Goal: Complete application form

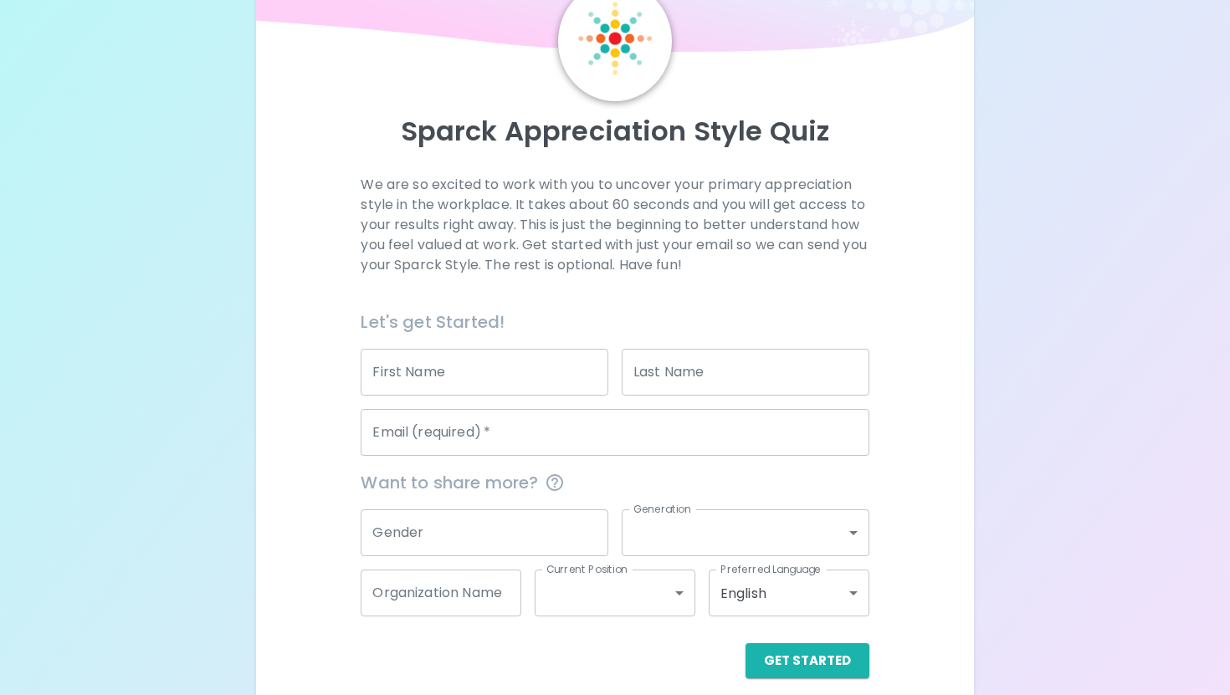
scroll to position [102, 0]
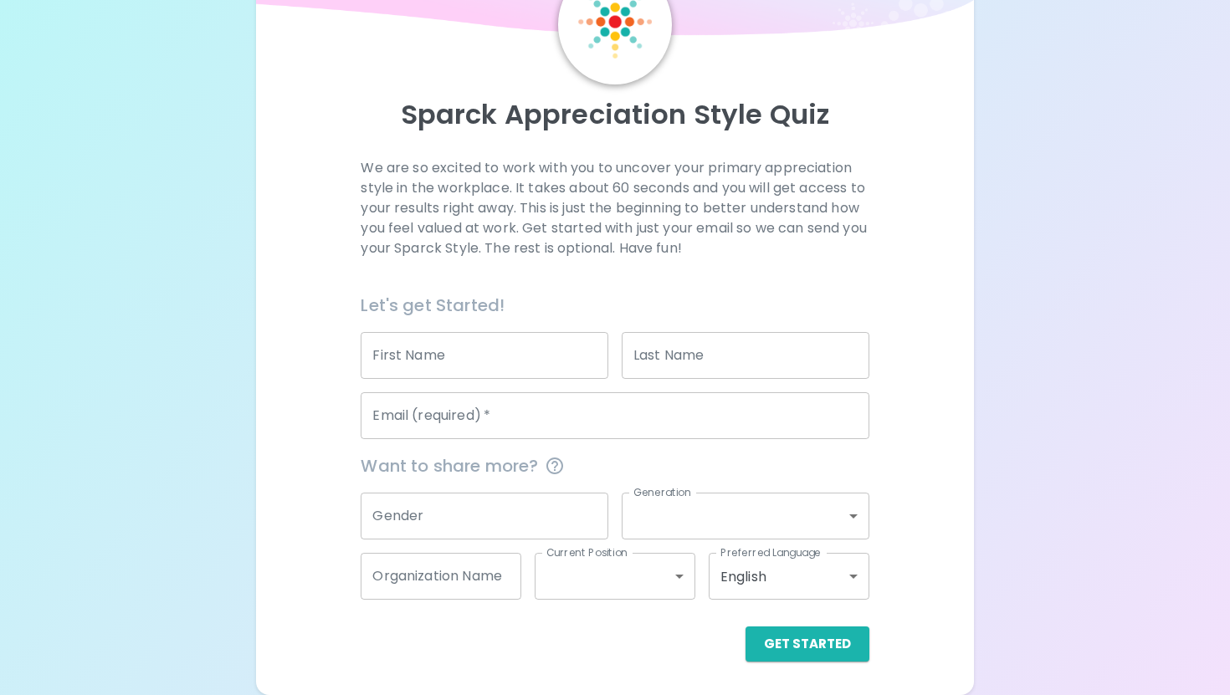
click at [505, 362] on input "First Name" at bounding box center [485, 355] width 248 height 47
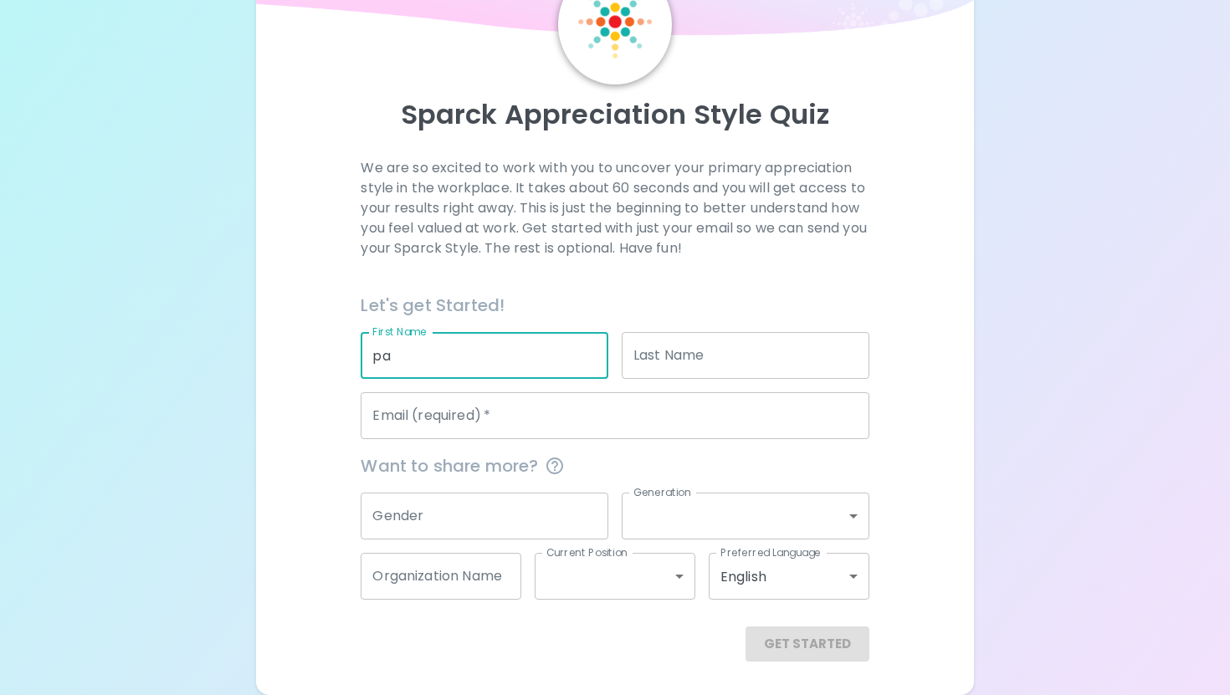
type input "p"
type input "Paityn"
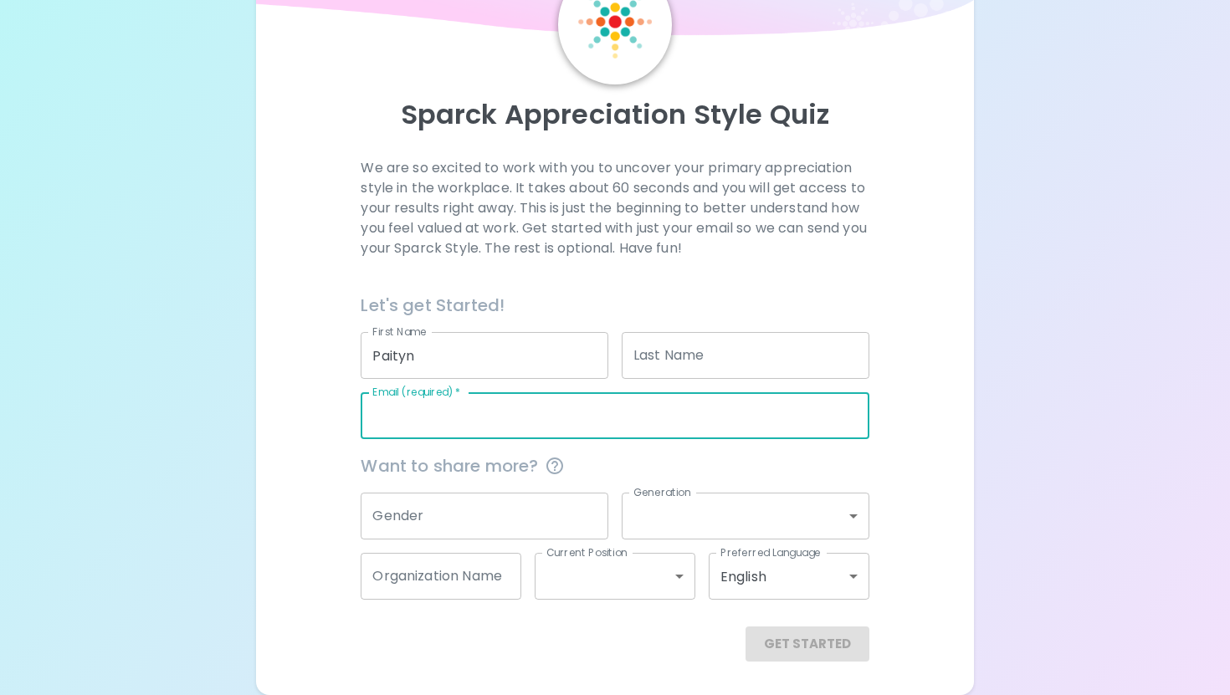
click at [652, 423] on input "Email (required)   *" at bounding box center [615, 415] width 508 height 47
type input "[EMAIL_ADDRESS][DOMAIN_NAME]"
click at [425, 524] on input "Gender" at bounding box center [485, 516] width 248 height 47
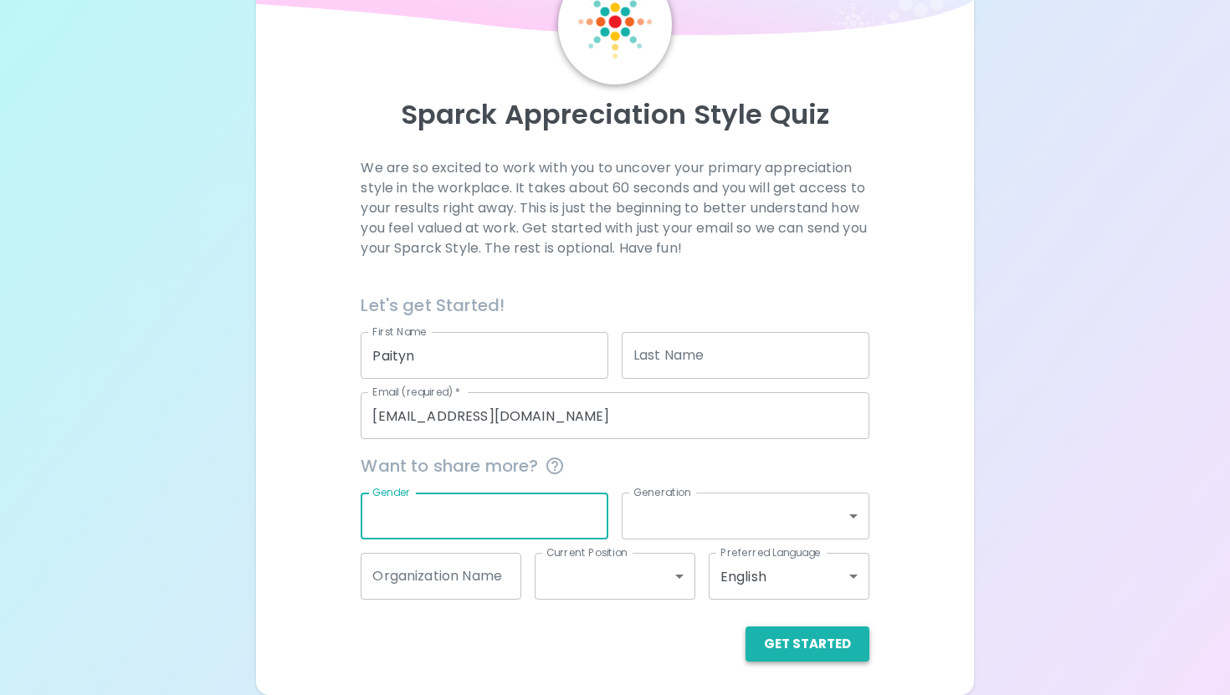
click at [791, 650] on button "Get Started" at bounding box center [807, 644] width 124 height 35
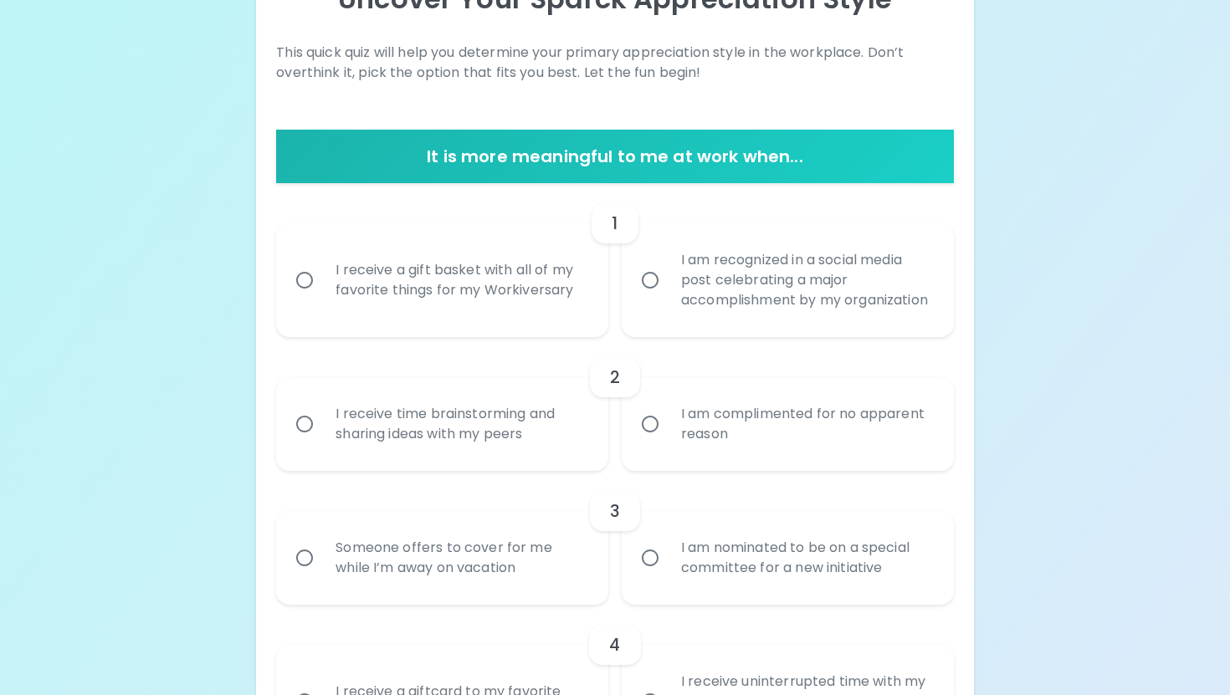
scroll to position [218, 0]
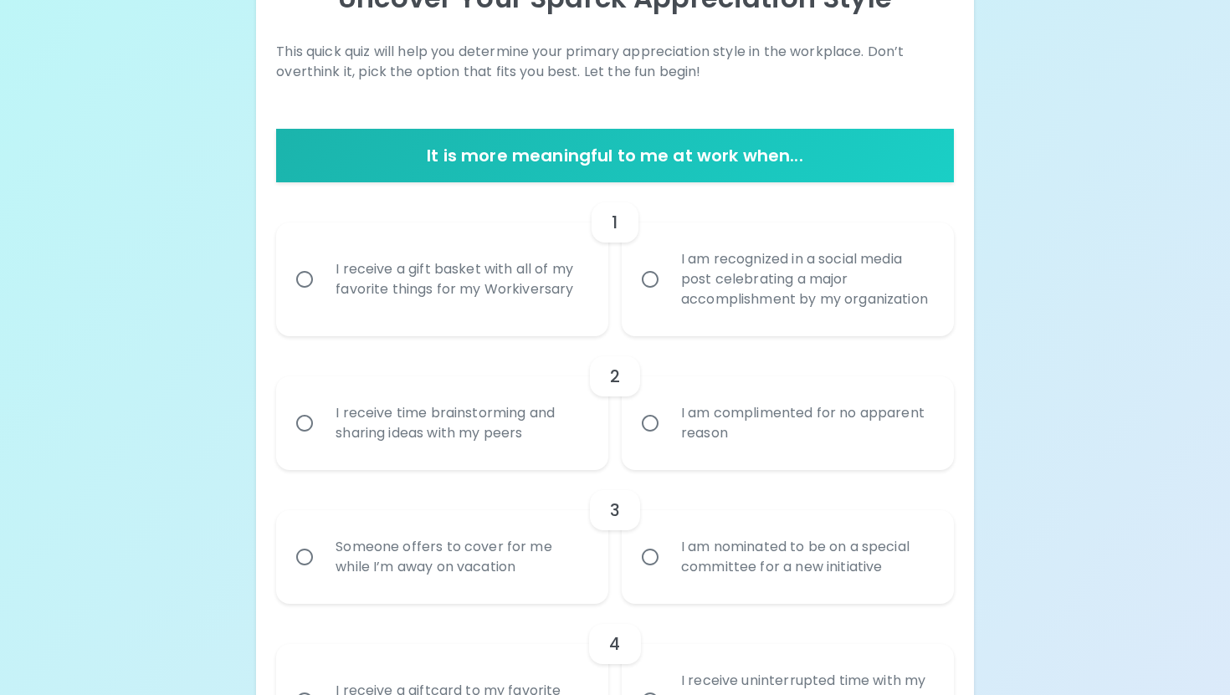
click at [501, 289] on div "I receive a gift basket with all of my favorite things for my Workiversary" at bounding box center [460, 279] width 277 height 80
click at [322, 289] on input "I receive a gift basket with all of my favorite things for my Workiversary" at bounding box center [304, 279] width 35 height 35
radio input "true"
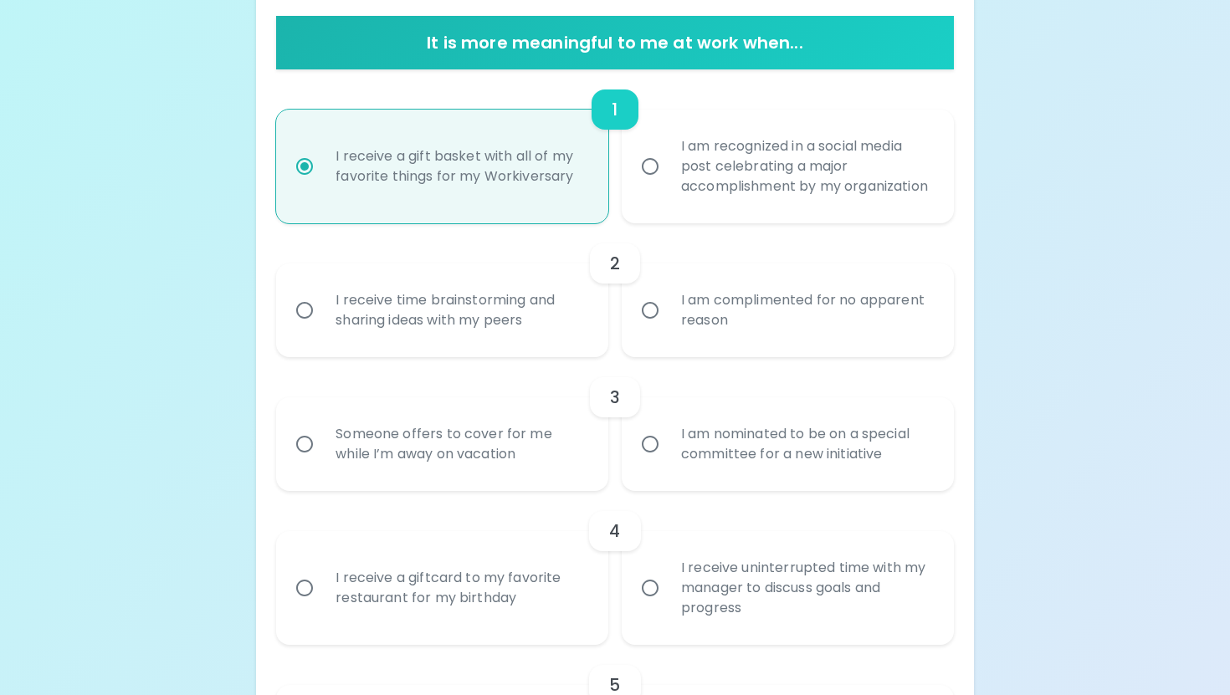
scroll to position [352, 0]
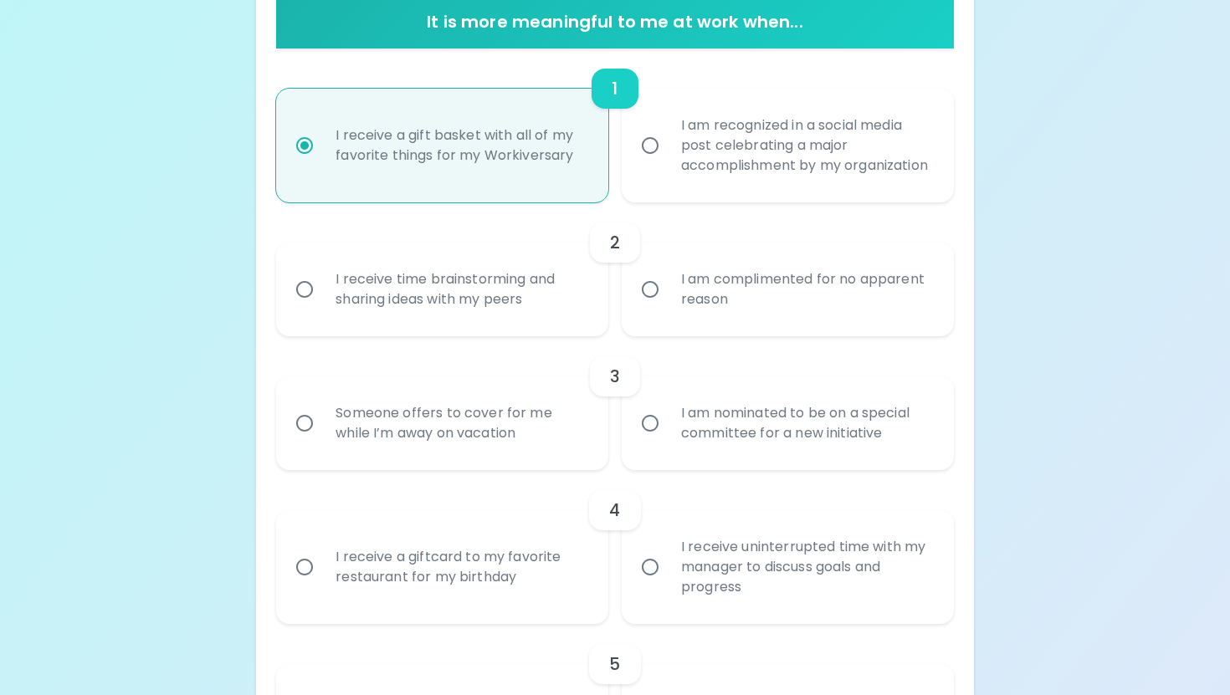
click at [539, 314] on div "I receive time brainstorming and sharing ideas with my peers" at bounding box center [460, 289] width 277 height 80
click at [322, 307] on input "I receive time brainstorming and sharing ideas with my peers" at bounding box center [304, 289] width 35 height 35
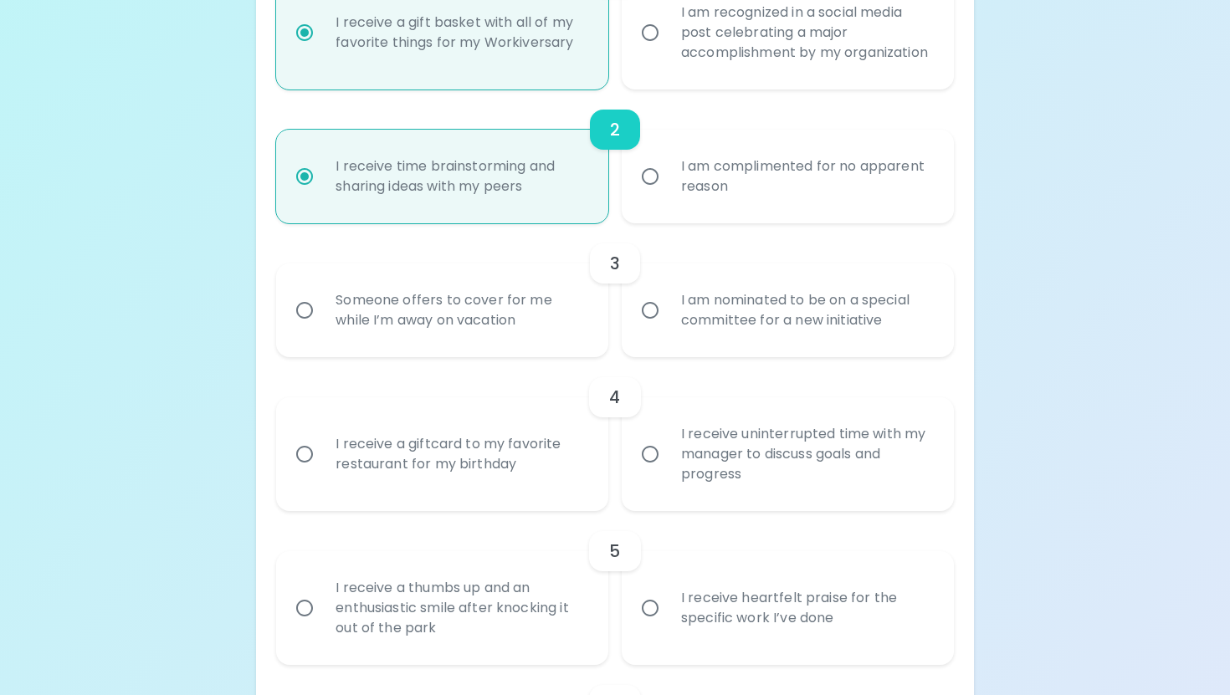
scroll to position [486, 0]
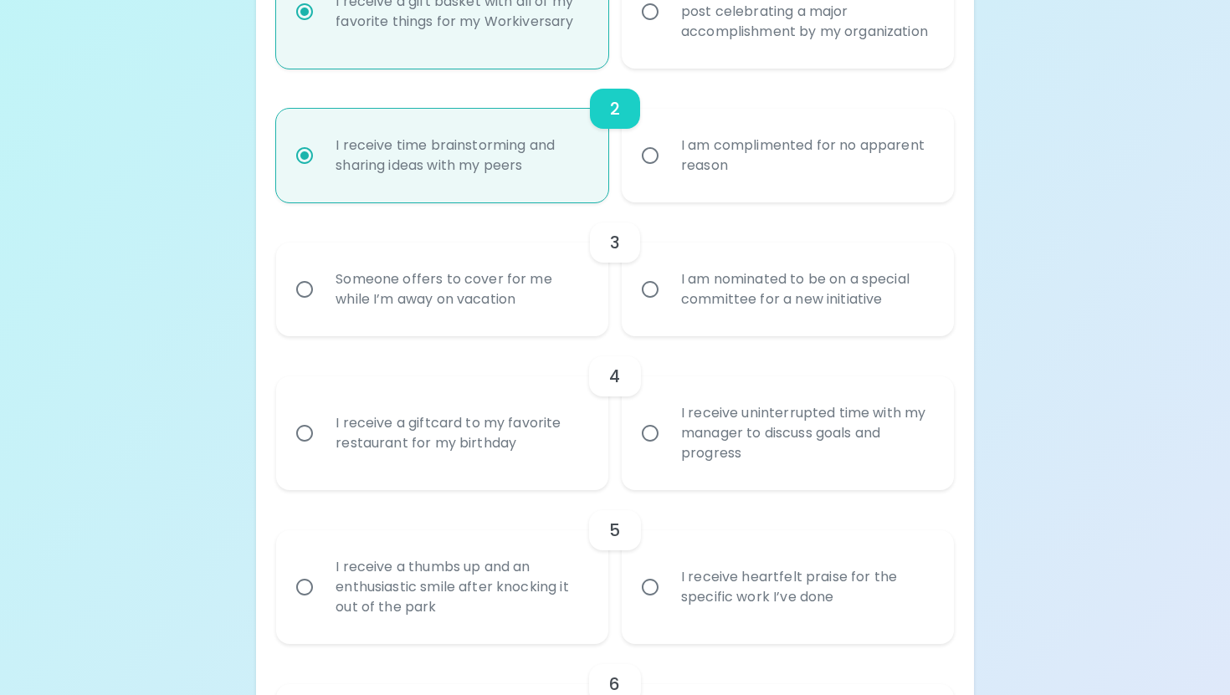
radio input "true"
click at [685, 312] on div "I am nominated to be on a special committee for a new initiative" at bounding box center [806, 289] width 277 height 80
click at [668, 307] on input "I am nominated to be on a special committee for a new initiative" at bounding box center [649, 289] width 35 height 35
radio input "false"
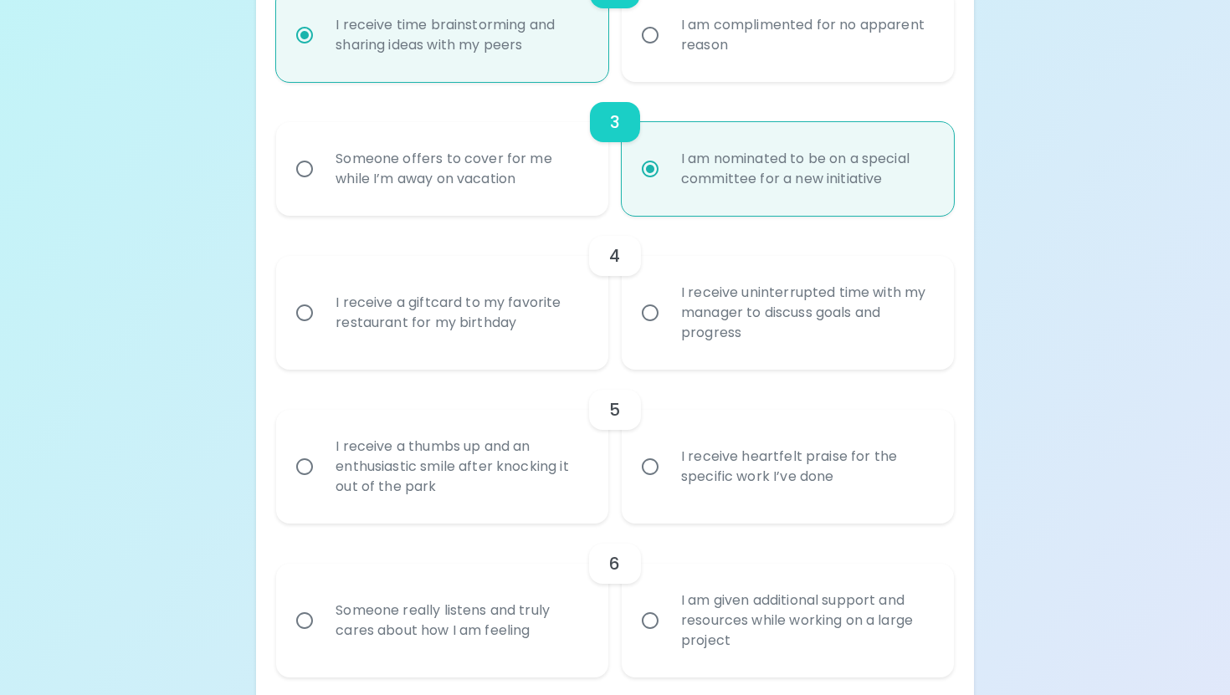
scroll to position [620, 0]
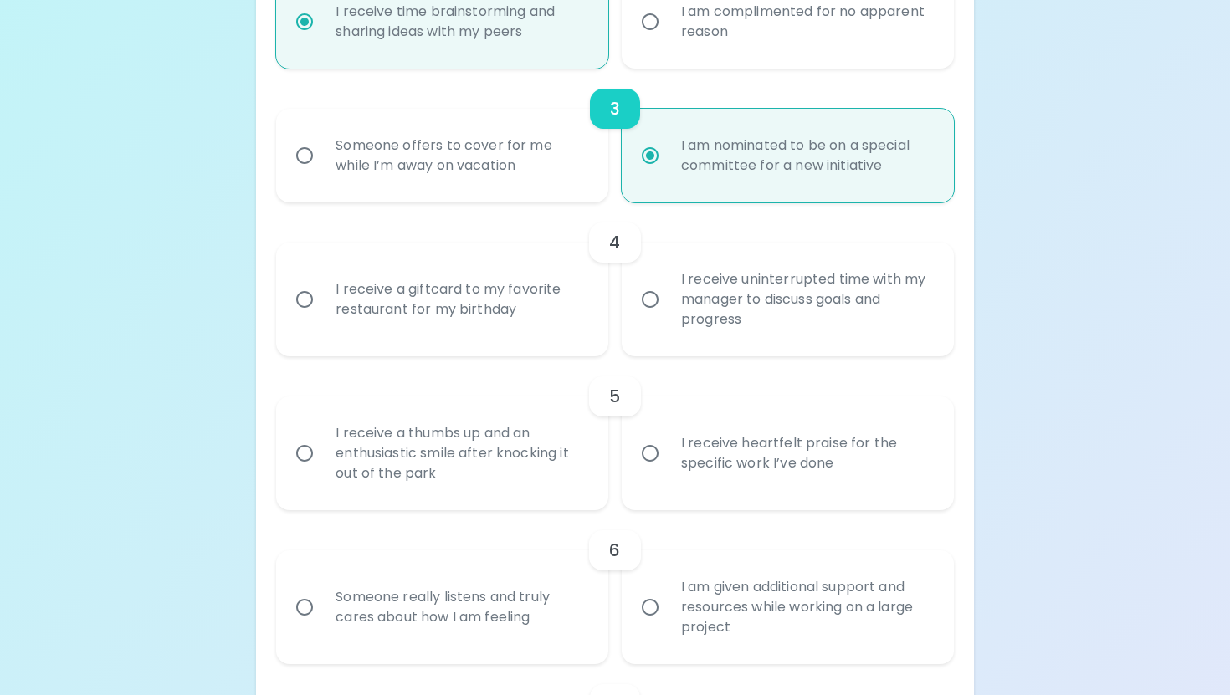
radio input "true"
click at [543, 329] on div "I receive a giftcard to my favorite restaurant for my birthday" at bounding box center [460, 299] width 277 height 80
click at [322, 317] on input "I receive a giftcard to my favorite restaurant for my birthday" at bounding box center [304, 299] width 35 height 35
radio input "false"
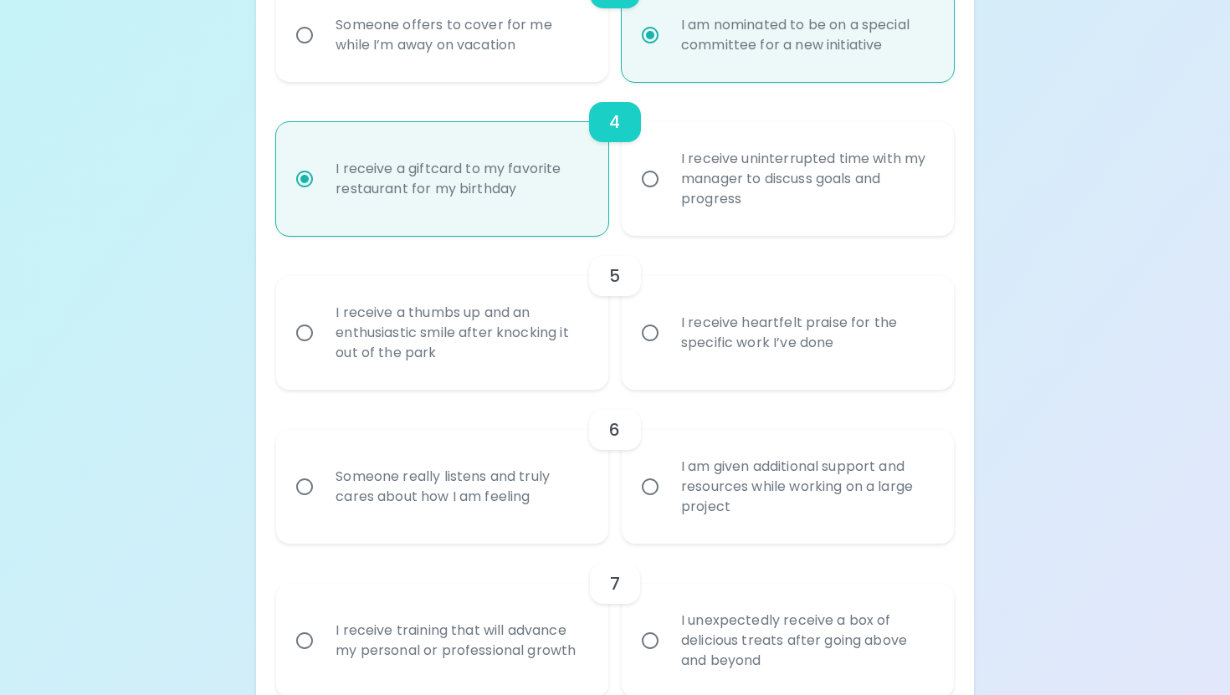
scroll to position [754, 0]
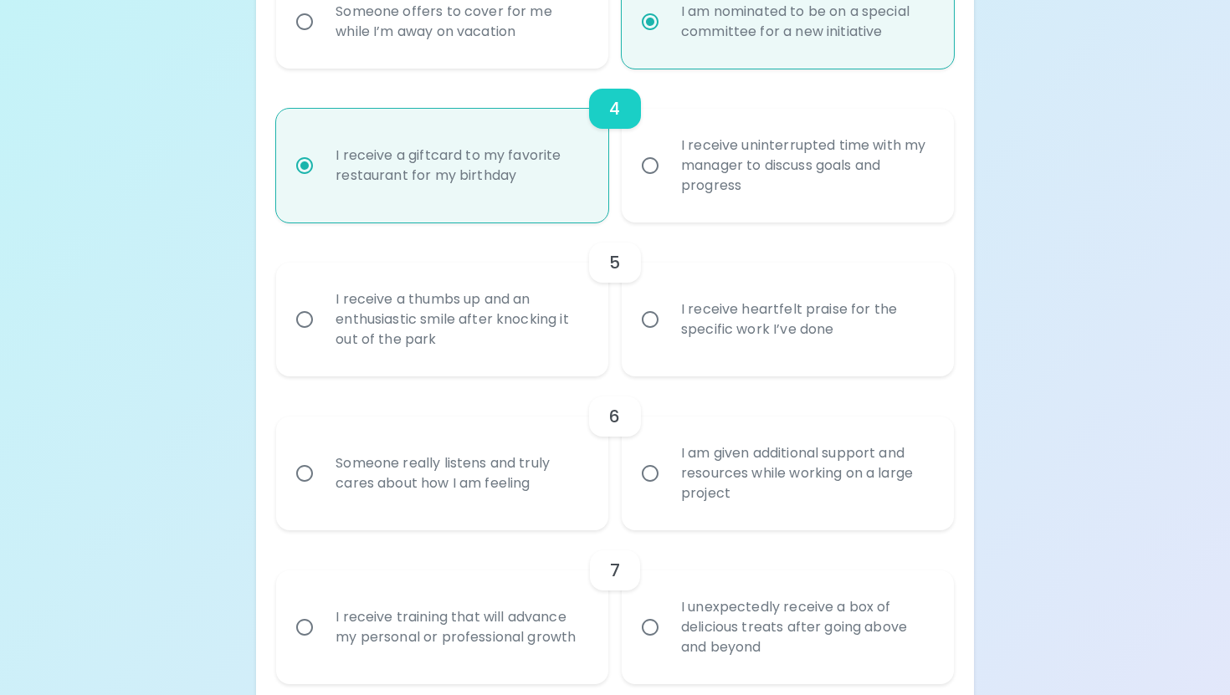
radio input "true"
click at [660, 371] on label "I receive heartfelt praise for the specific work I’ve done" at bounding box center [778, 320] width 332 height 114
click at [660, 337] on input "I receive heartfelt praise for the specific work I’ve done" at bounding box center [649, 319] width 35 height 35
radio input "false"
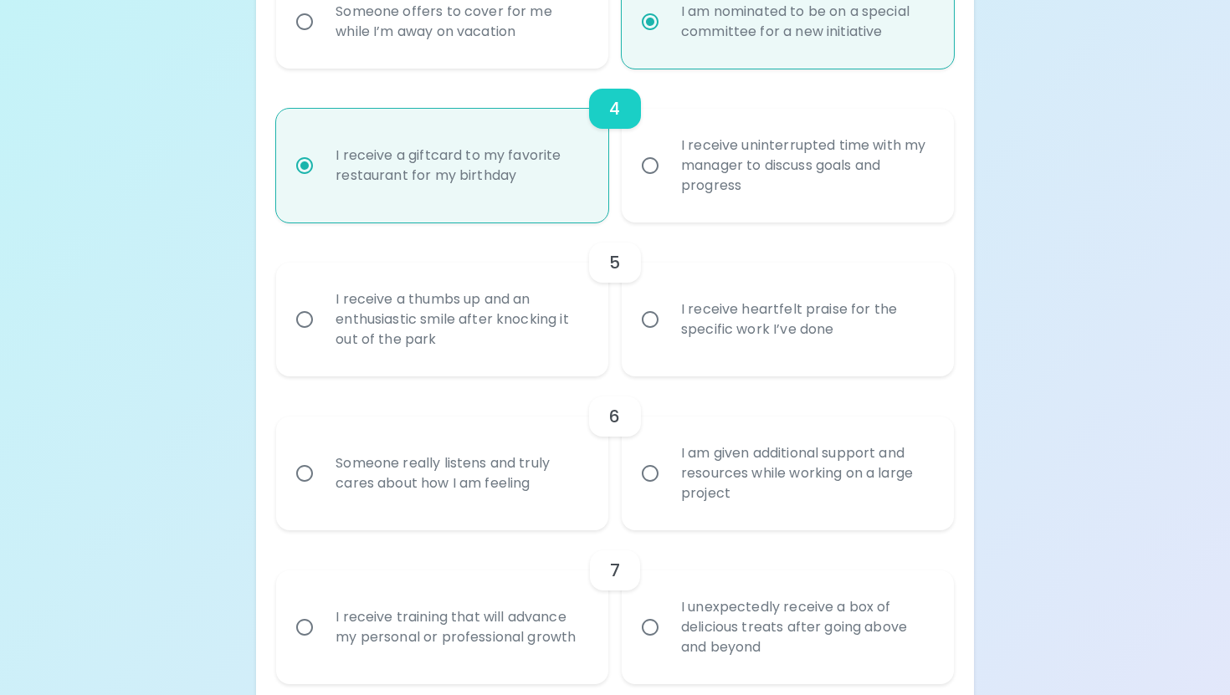
radio input "false"
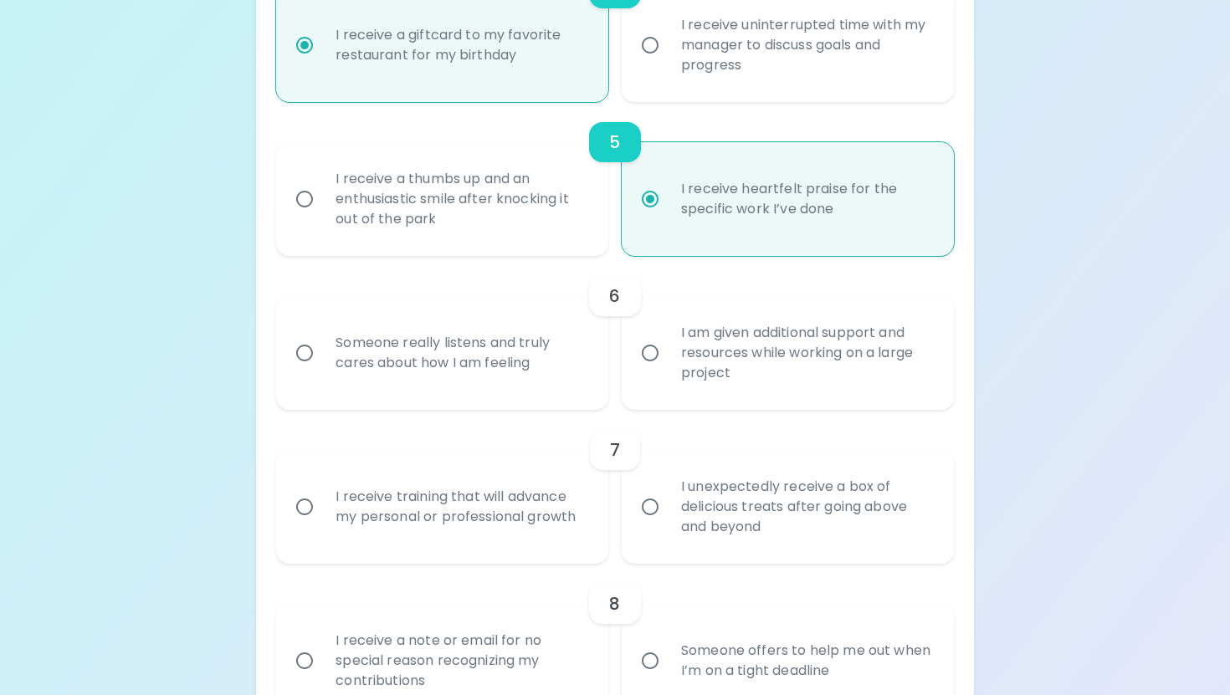
scroll to position [888, 0]
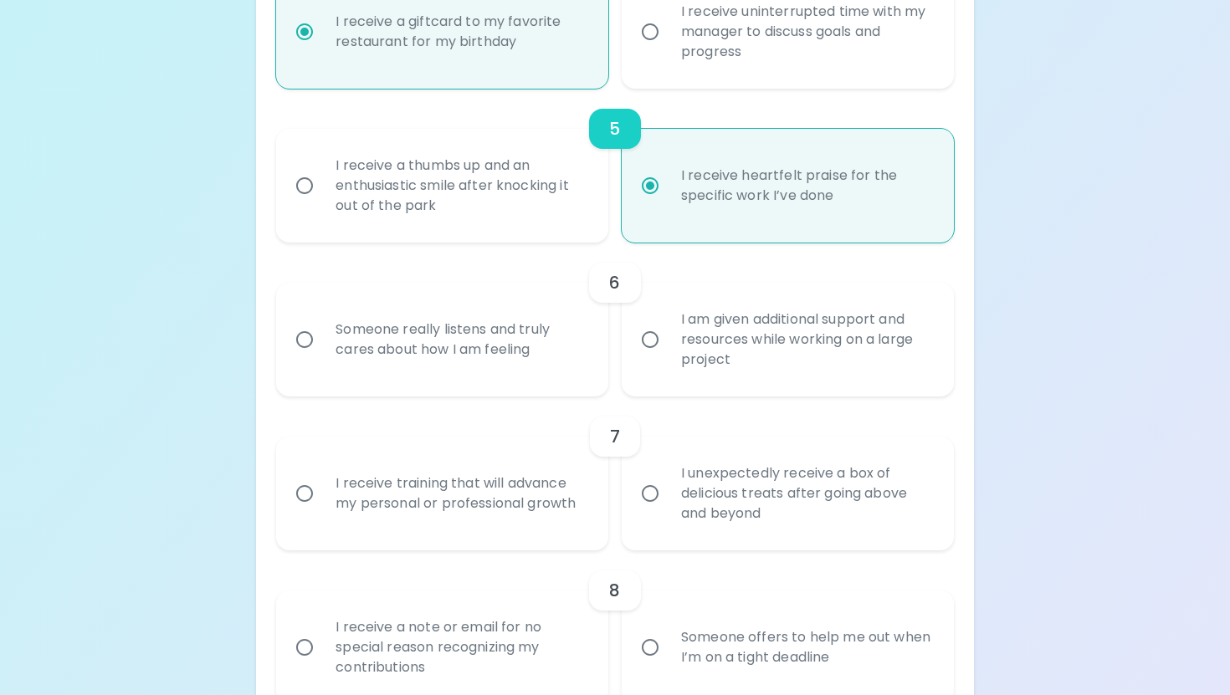
radio input "true"
click at [579, 351] on div "Someone really listens and truly cares about how I am feeling" at bounding box center [460, 339] width 277 height 80
click at [322, 351] on input "Someone really listens and truly cares about how I am feeling" at bounding box center [304, 339] width 35 height 35
radio input "false"
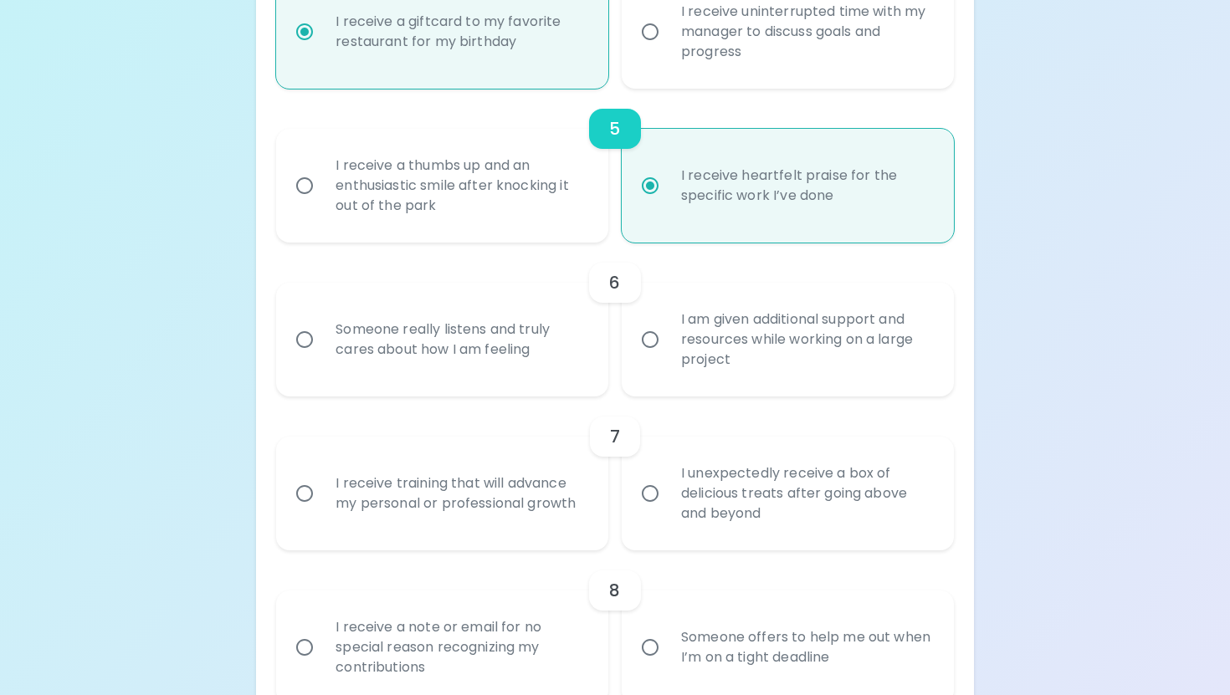
radio input "false"
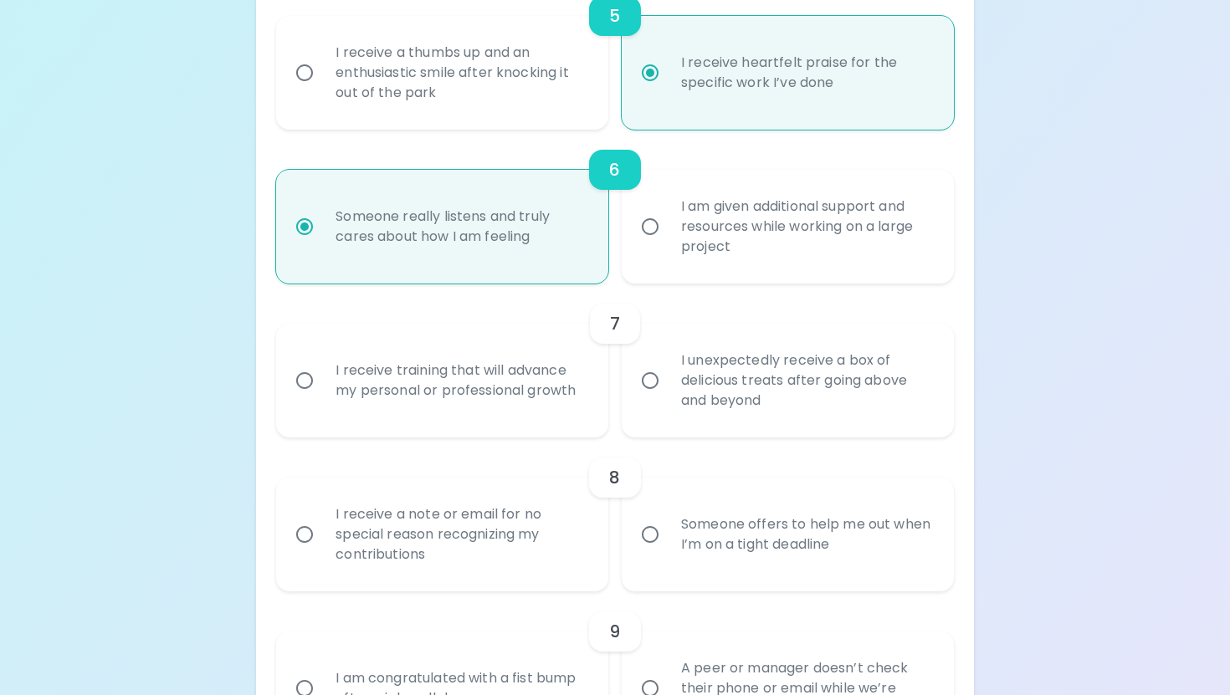
scroll to position [1021, 0]
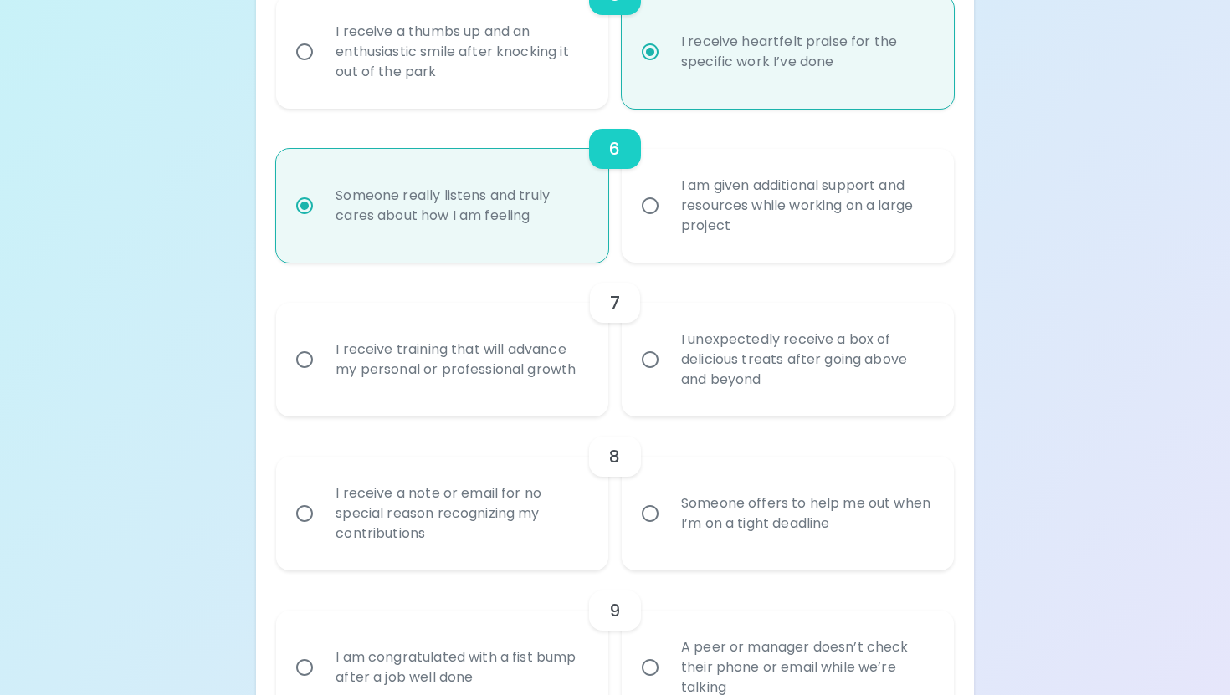
radio input "true"
click at [674, 402] on div "I unexpectedly receive a box of delicious treats after going above and beyond" at bounding box center [806, 359] width 277 height 100
click at [668, 377] on input "I unexpectedly receive a box of delicious treats after going above and beyond" at bounding box center [649, 359] width 35 height 35
radio input "false"
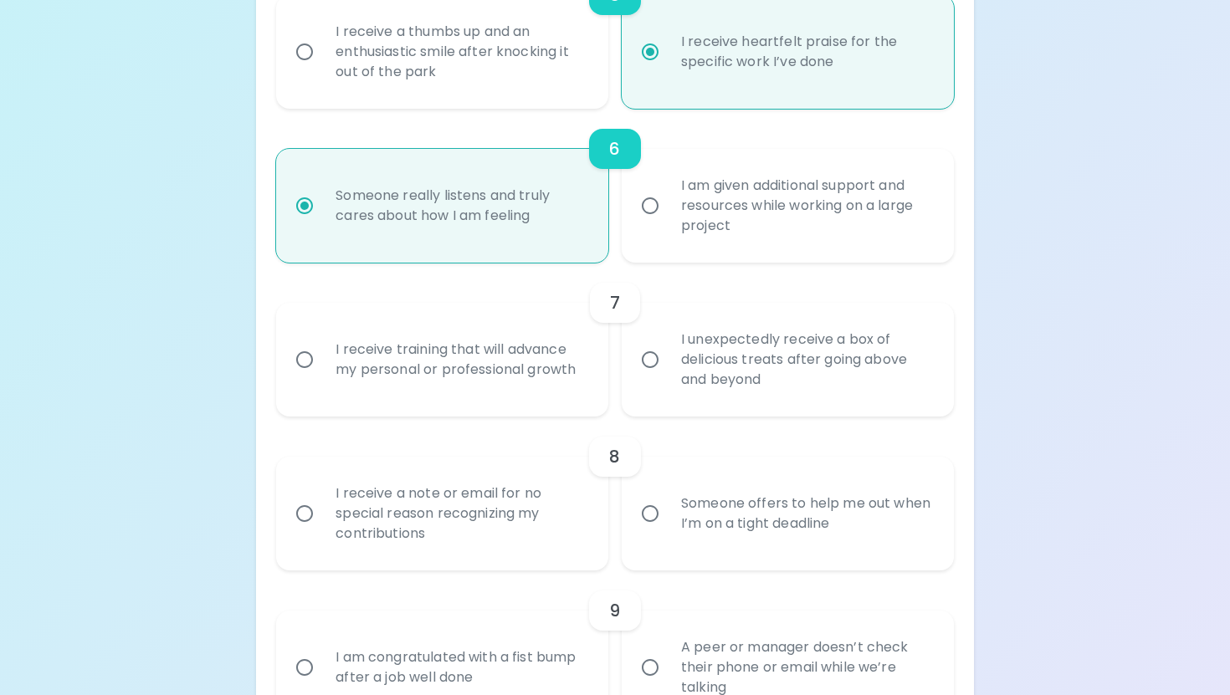
radio input "false"
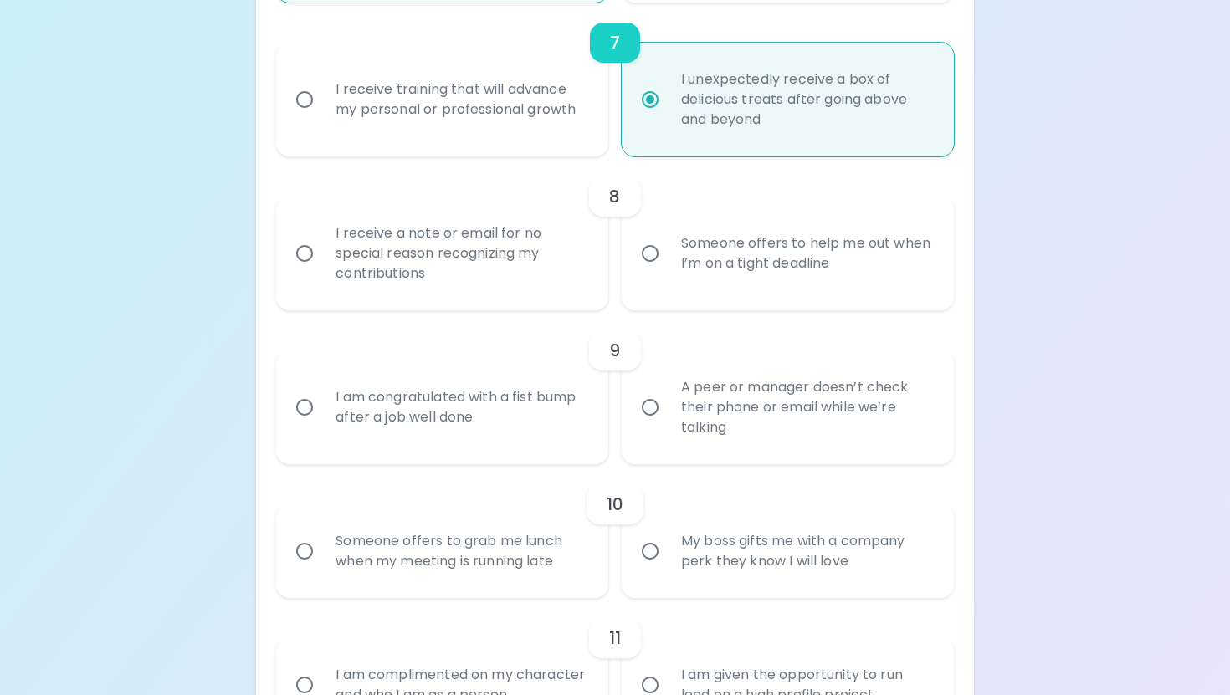
scroll to position [1266, 0]
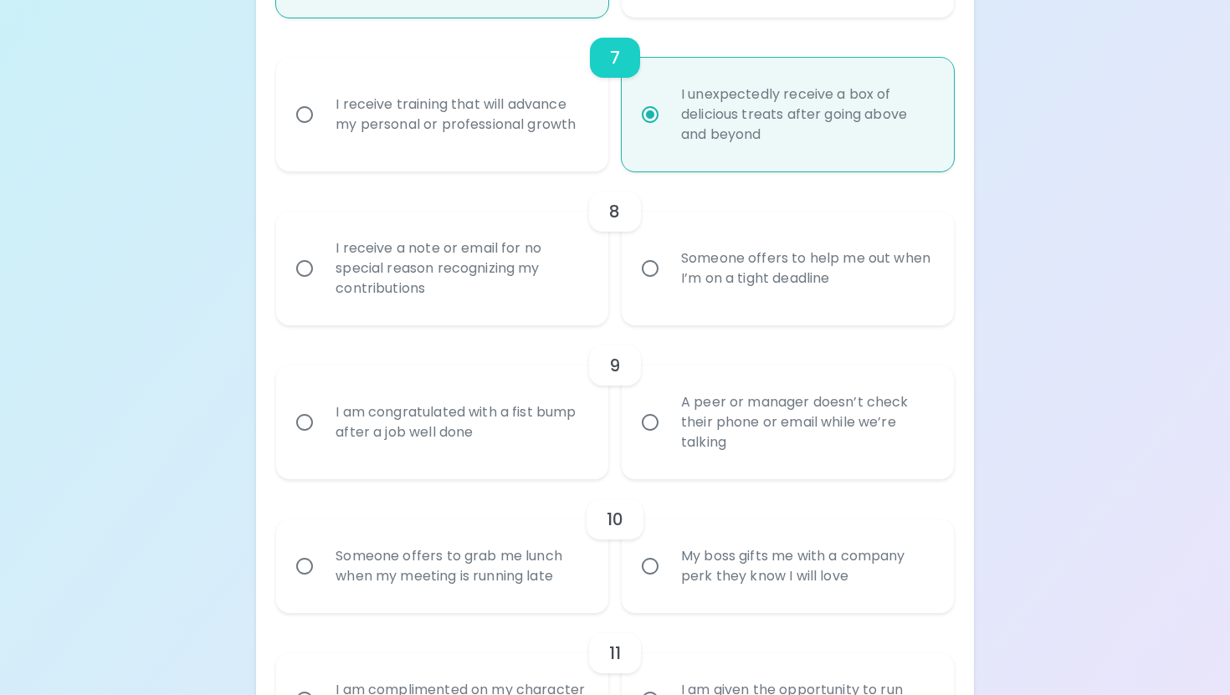
radio input "true"
click at [679, 309] on div "Someone offers to help me out when I’m on a tight deadline" at bounding box center [806, 268] width 277 height 80
click at [668, 286] on input "Someone offers to help me out when I’m on a tight deadline" at bounding box center [649, 268] width 35 height 35
radio input "false"
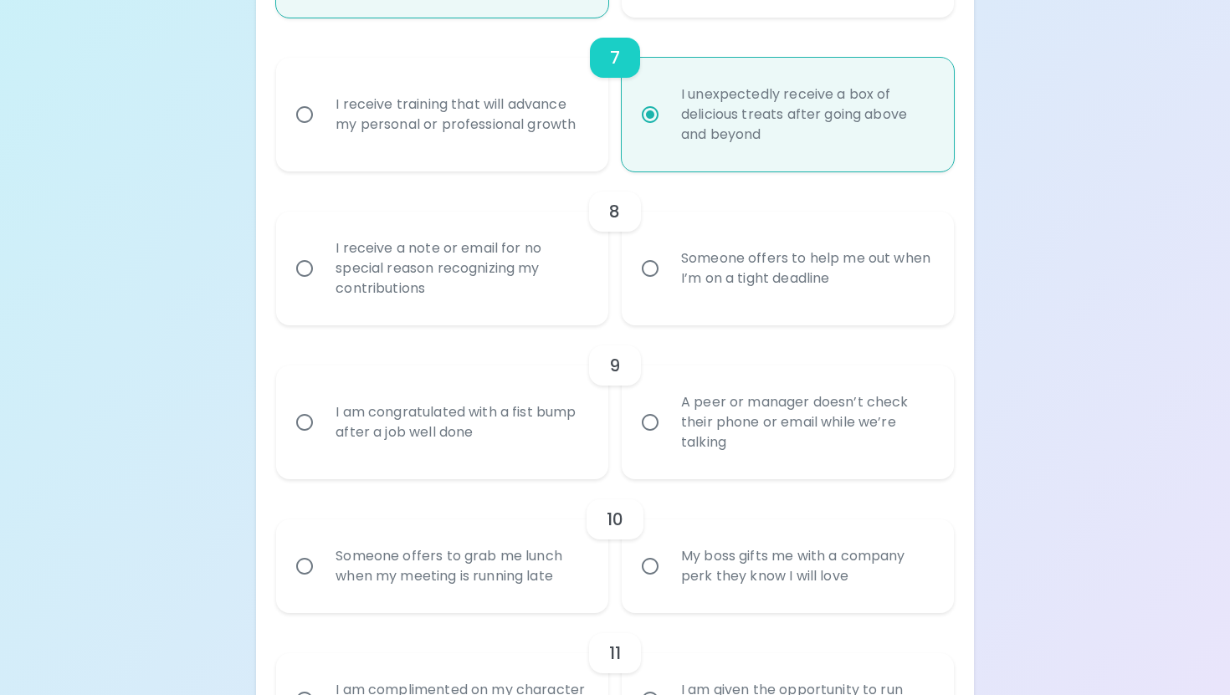
radio input "false"
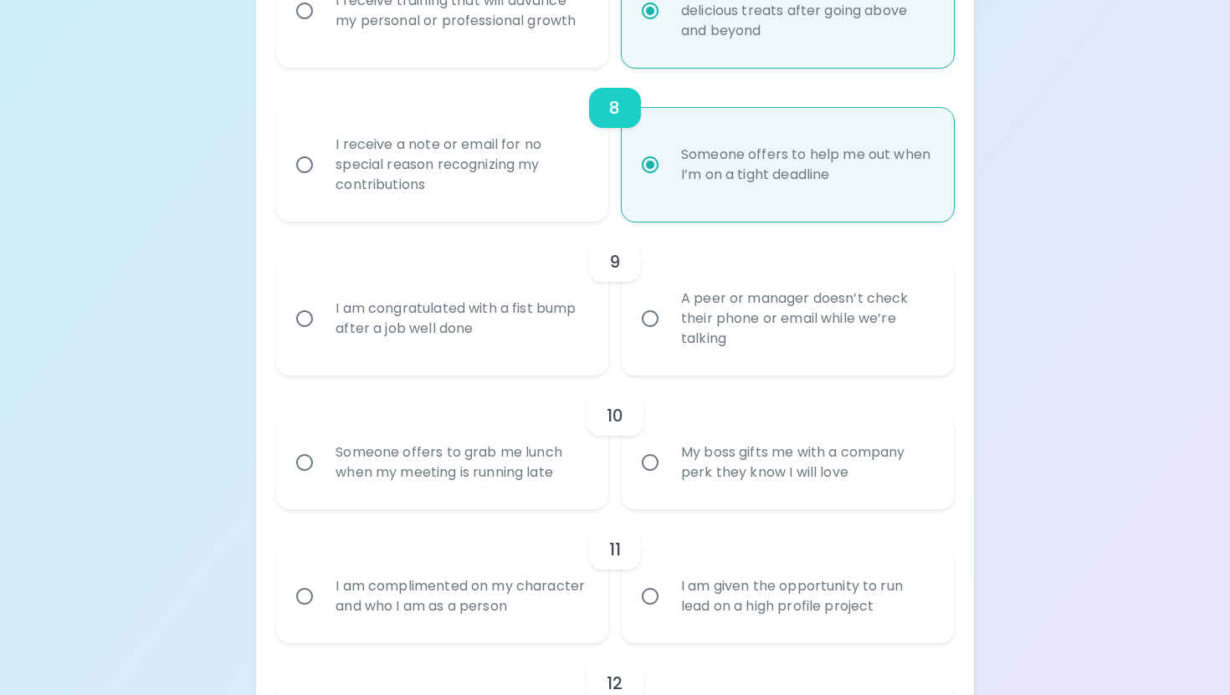
scroll to position [1400, 0]
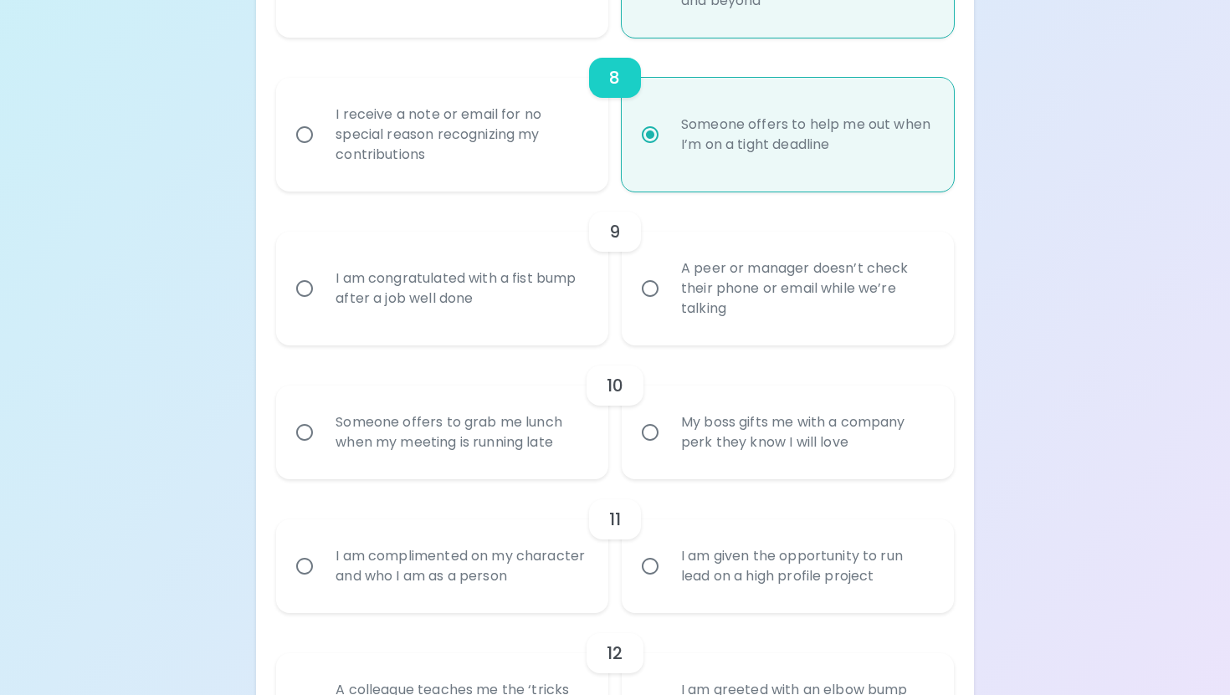
radio input "true"
click at [595, 320] on div "I am congratulated with a fist bump after a job well done" at bounding box center [460, 288] width 277 height 80
click at [322, 306] on input "I am congratulated with a fist bump after a job well done" at bounding box center [304, 288] width 35 height 35
radio input "false"
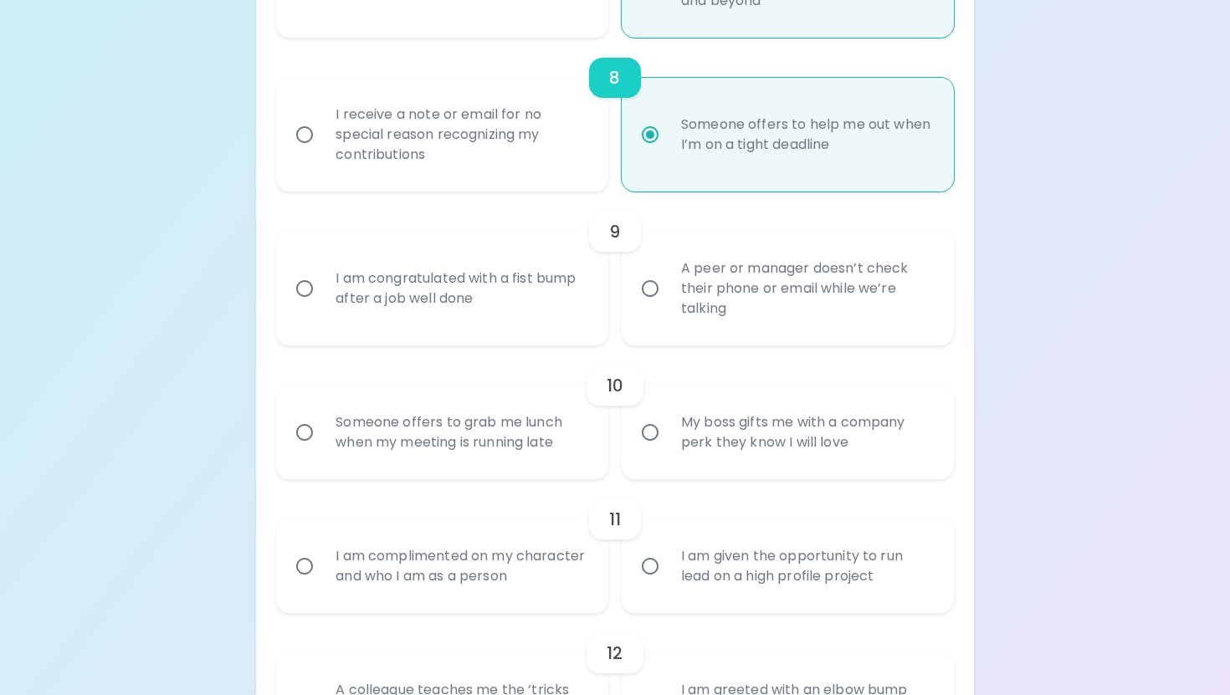
radio input "false"
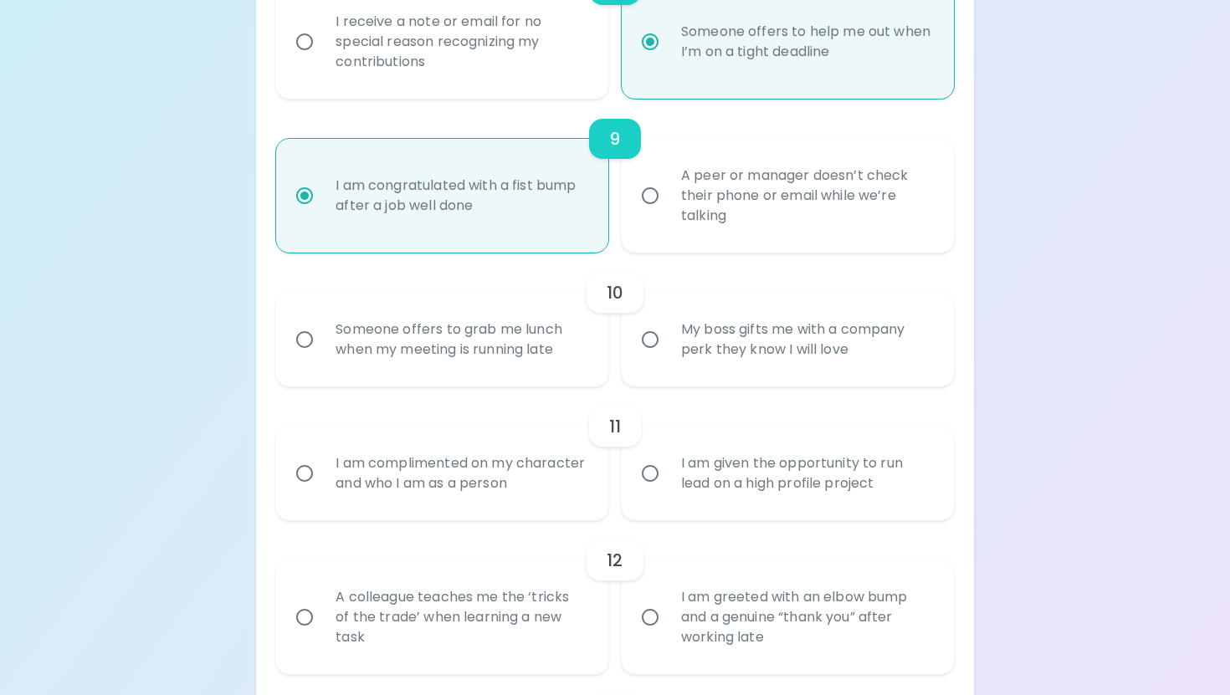
scroll to position [1534, 0]
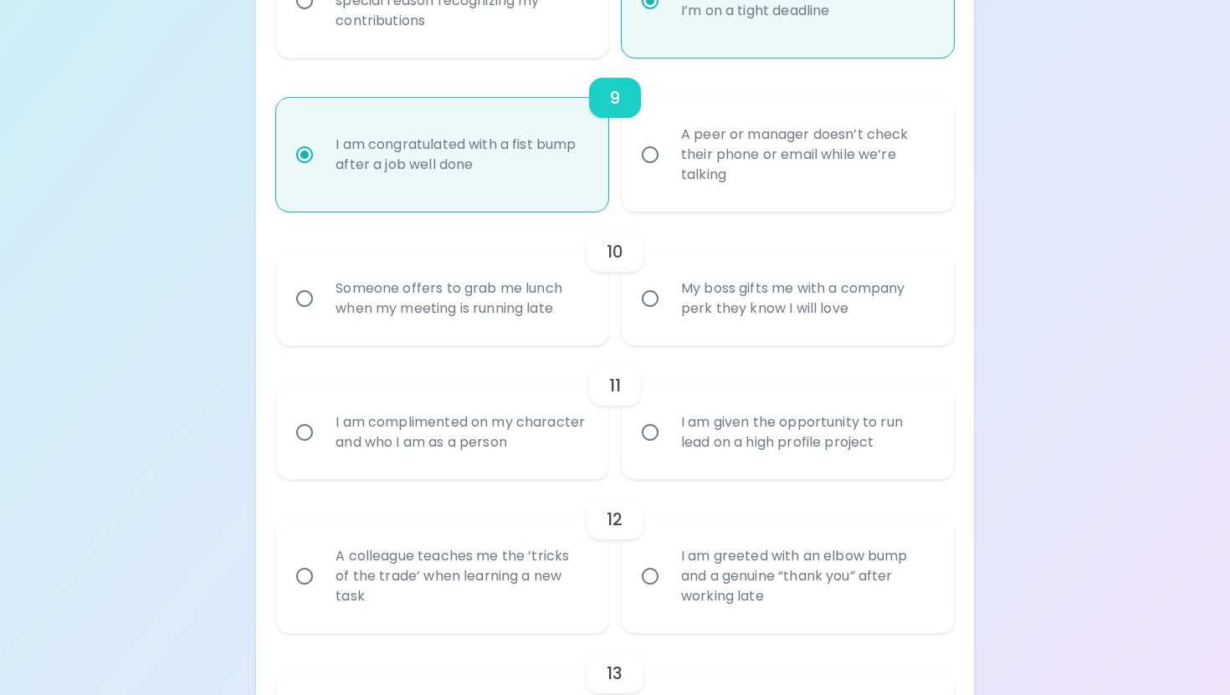
radio input "true"
click at [543, 324] on div "Someone offers to grab me lunch when my meeting is running late" at bounding box center [460, 298] width 277 height 80
click at [322, 316] on input "Someone offers to grab me lunch when my meeting is running late" at bounding box center [304, 298] width 35 height 35
radio input "false"
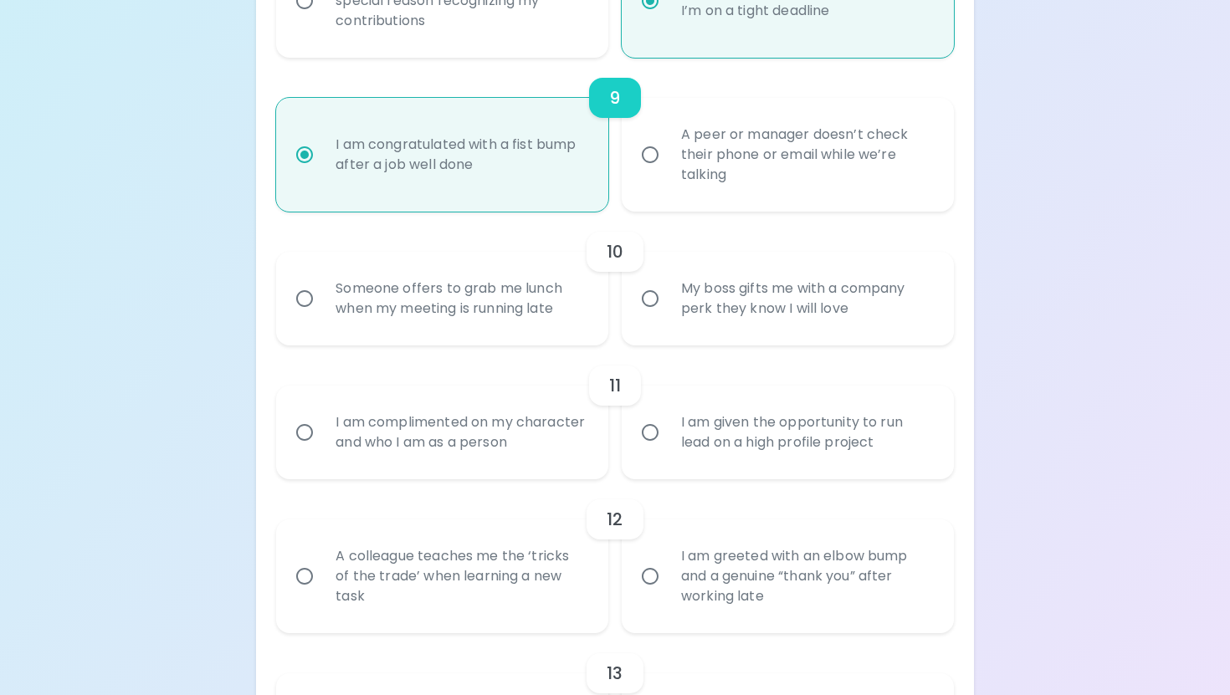
radio input "false"
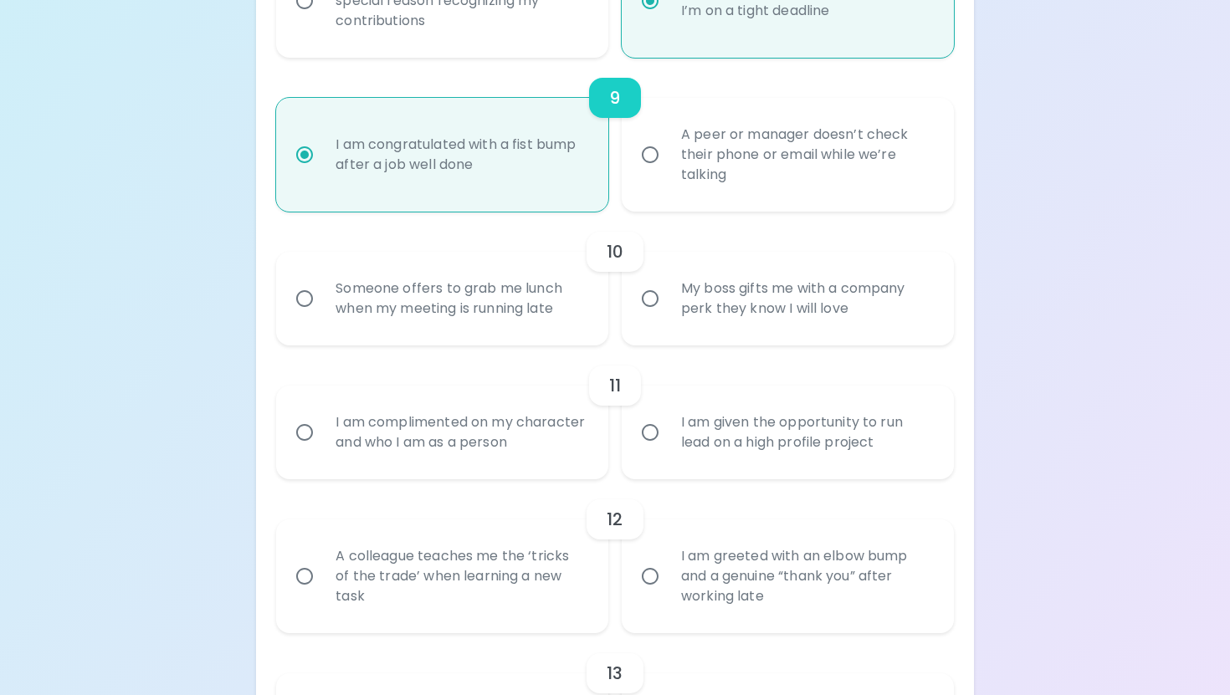
radio input "false"
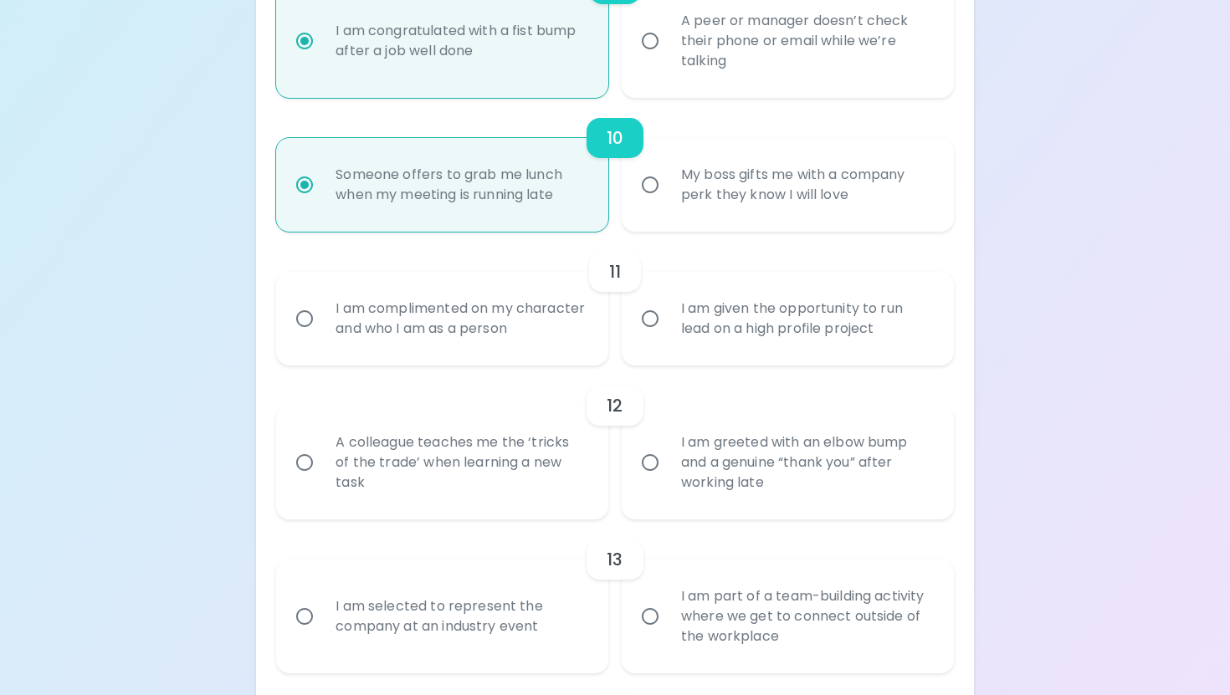
scroll to position [1668, 0]
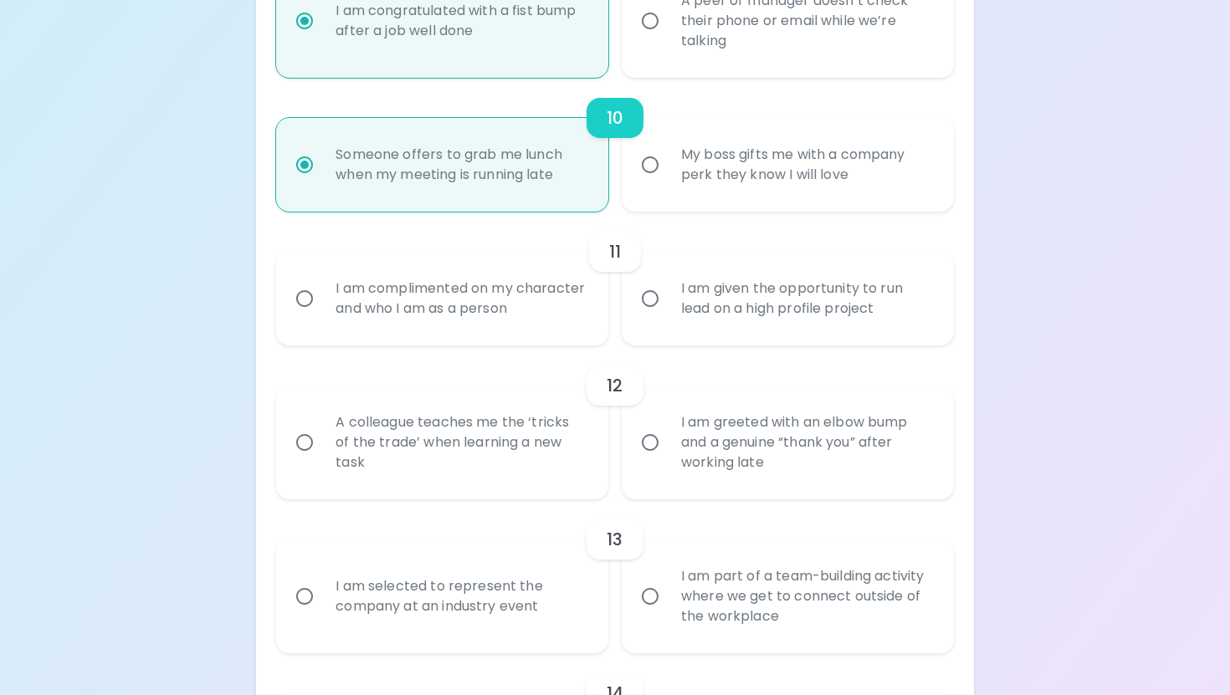
radio input "true"
click at [563, 327] on div "I am complimented on my character and who I am as a person" at bounding box center [460, 298] width 277 height 80
click at [322, 316] on input "I am complimented on my character and who I am as a person" at bounding box center [304, 298] width 35 height 35
radio input "false"
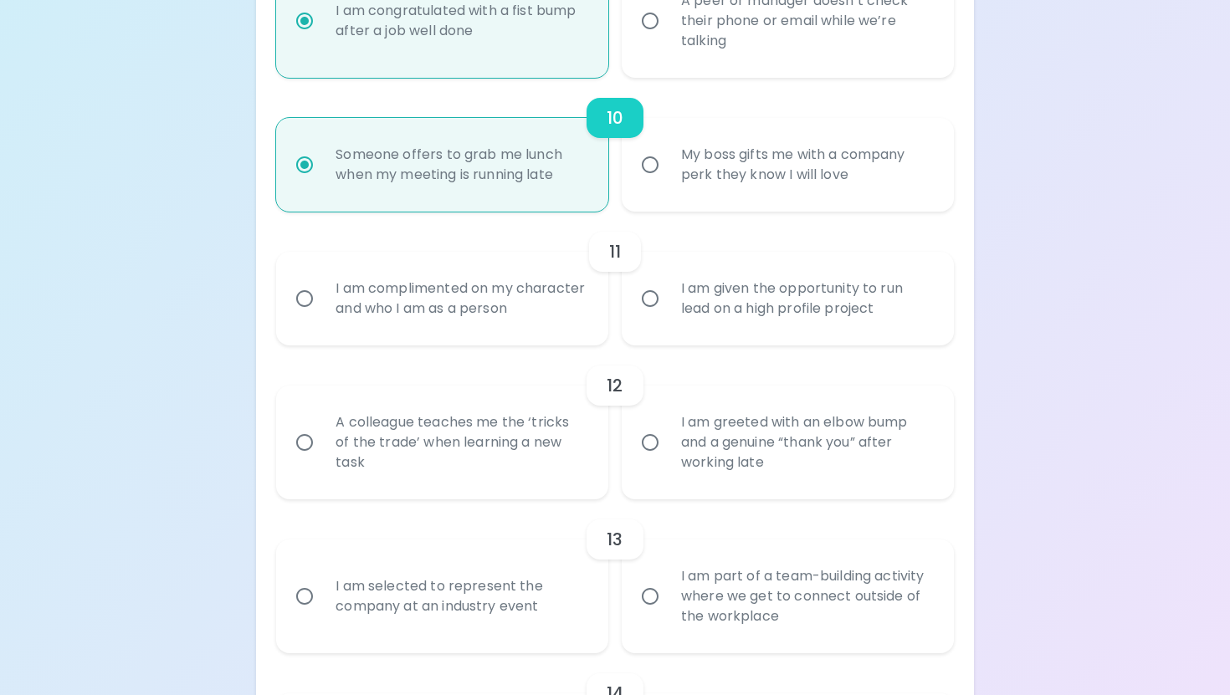
radio input "false"
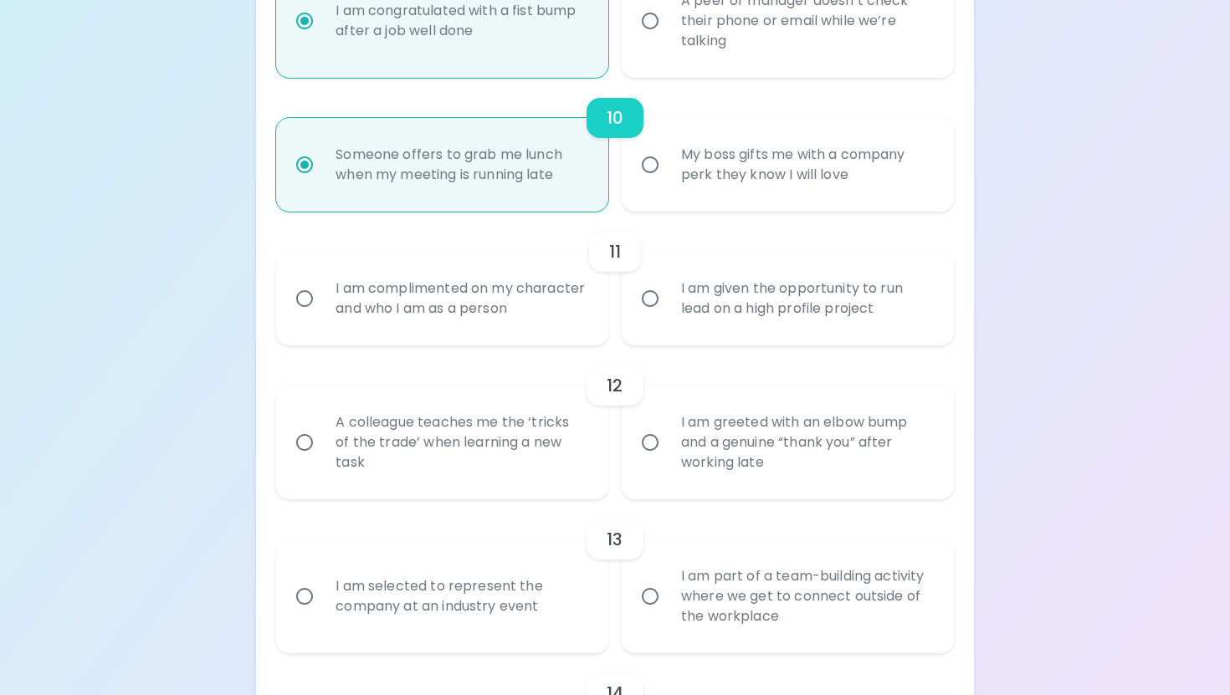
radio input "false"
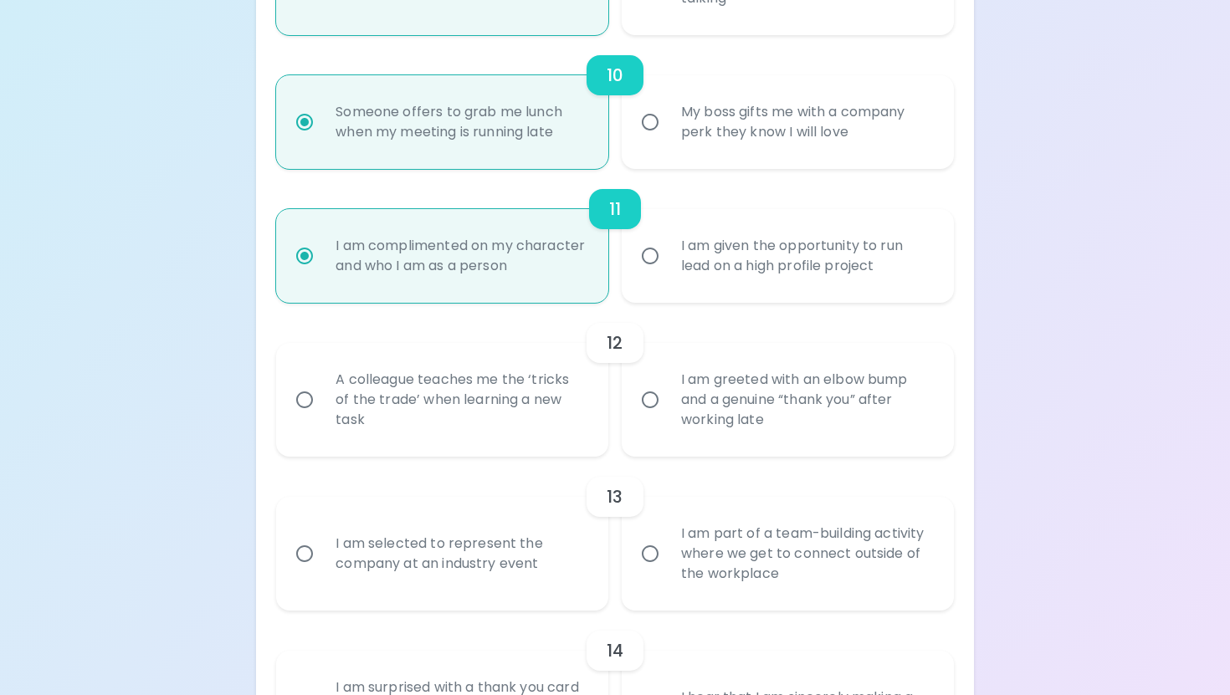
scroll to position [1802, 0]
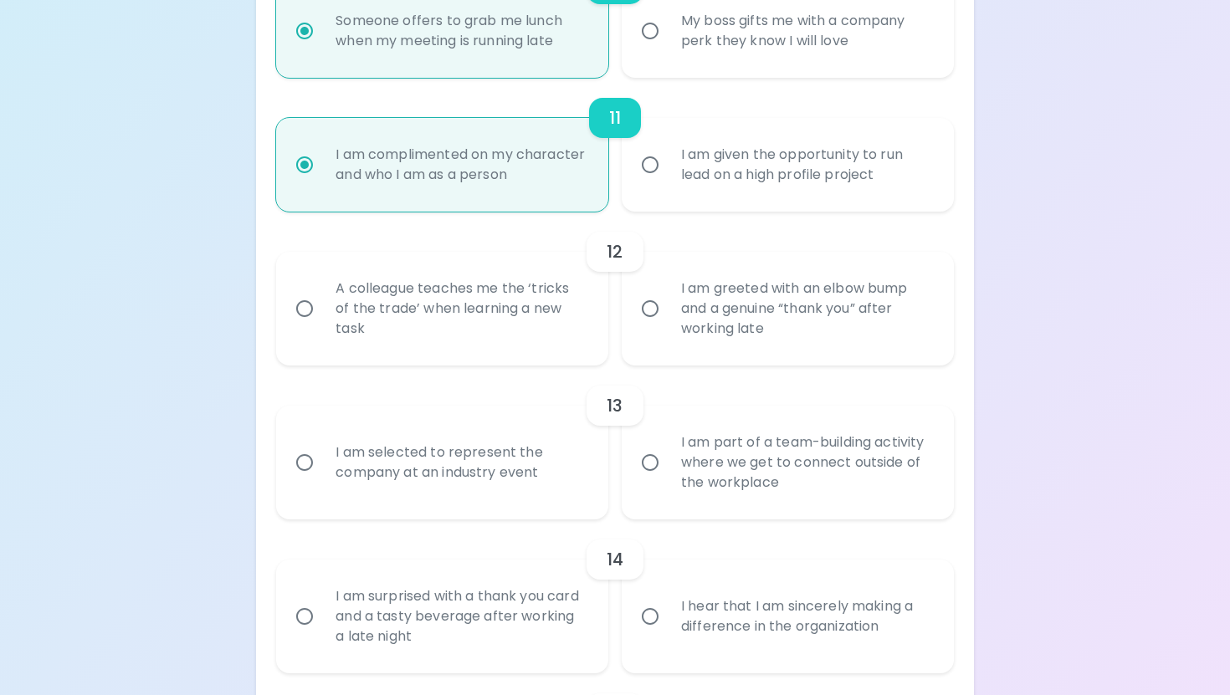
radio input "true"
click at [555, 348] on div "A colleague teaches me the ‘tricks of the trade’ when learning a new task" at bounding box center [460, 308] width 277 height 100
click at [322, 326] on input "A colleague teaches me the ‘tricks of the trade’ when learning a new task" at bounding box center [304, 308] width 35 height 35
radio input "false"
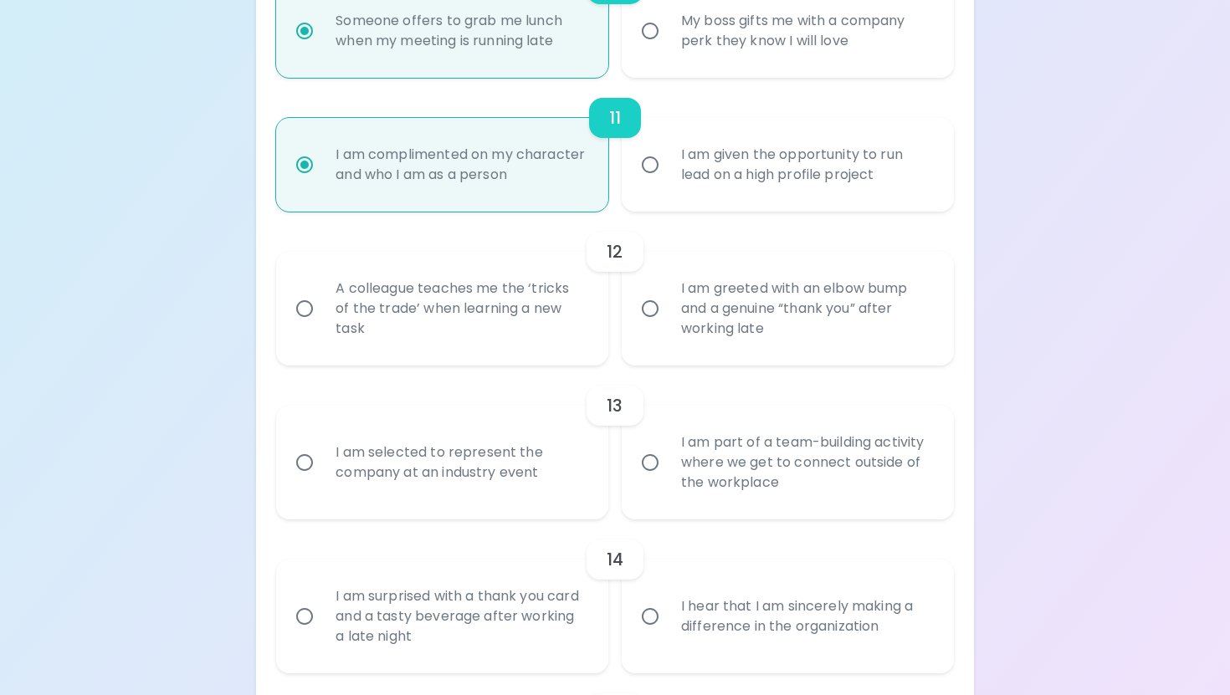
radio input "false"
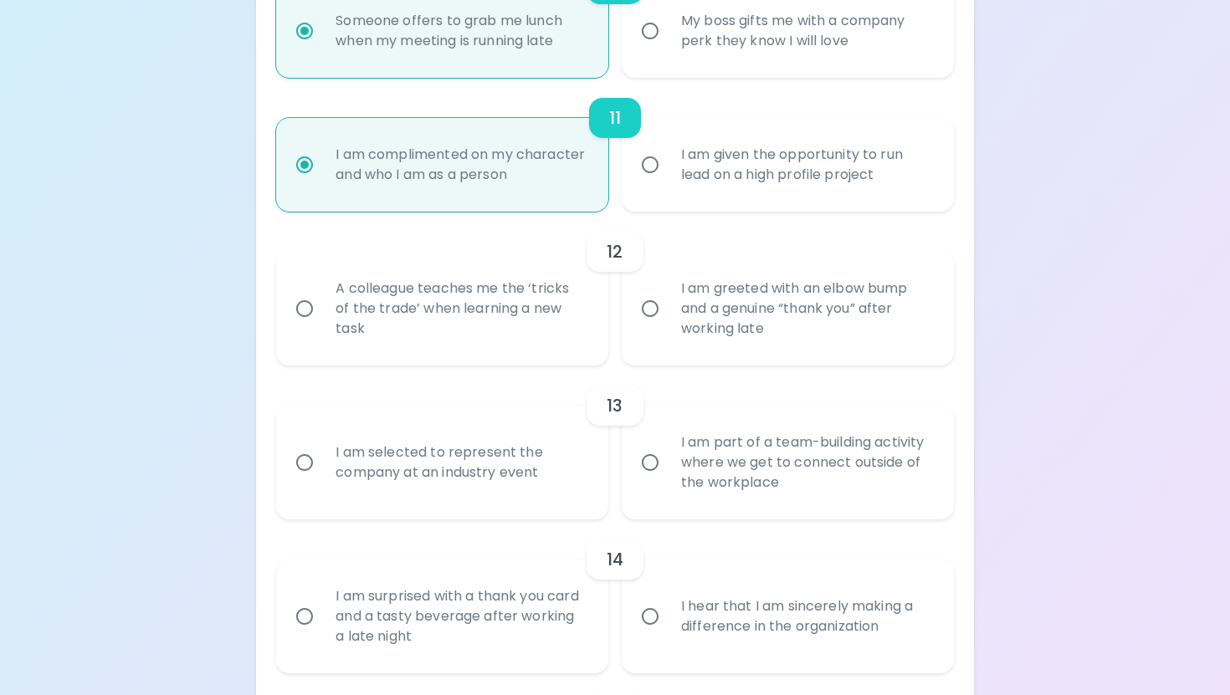
radio input "false"
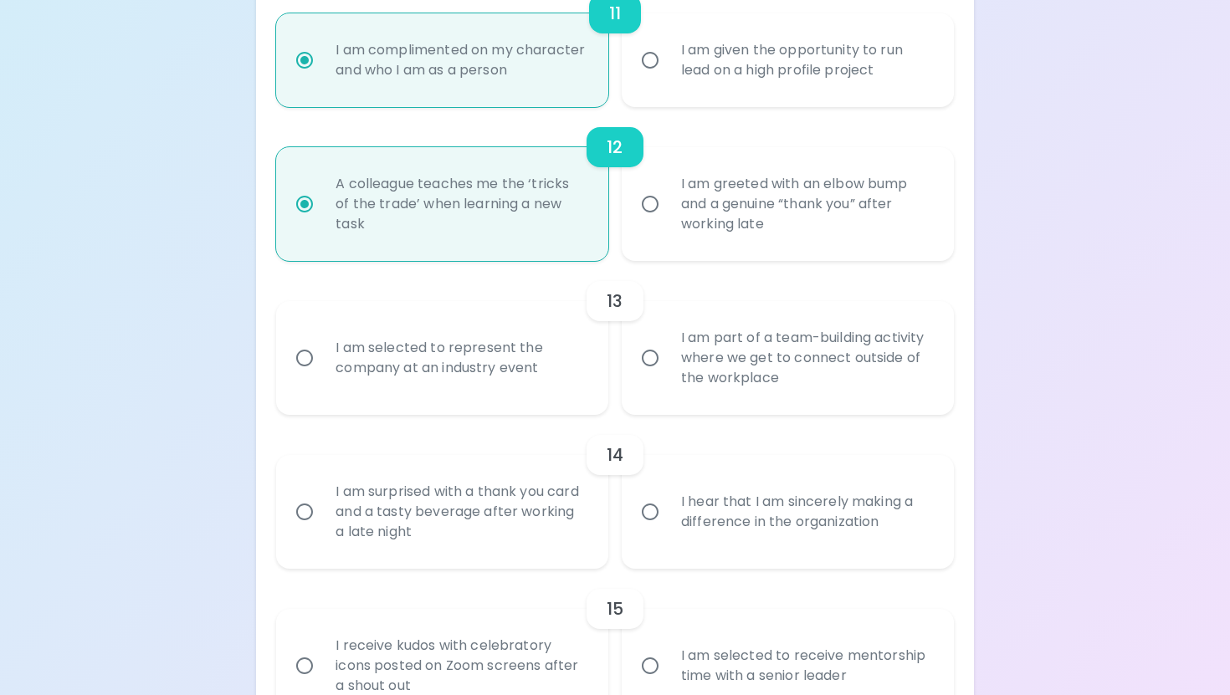
scroll to position [1936, 0]
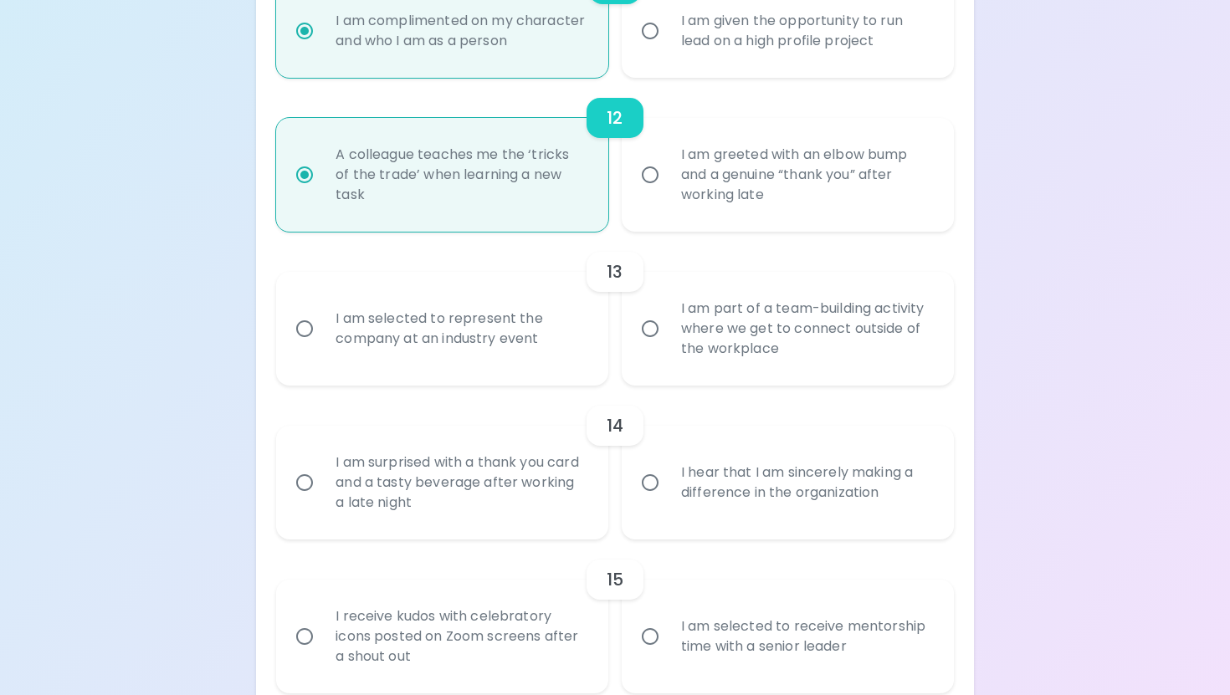
radio input "true"
click at [541, 363] on div "I am selected to represent the company at an industry event" at bounding box center [460, 329] width 277 height 80
click at [322, 346] on input "I am selected to represent the company at an industry event" at bounding box center [304, 328] width 35 height 35
radio input "false"
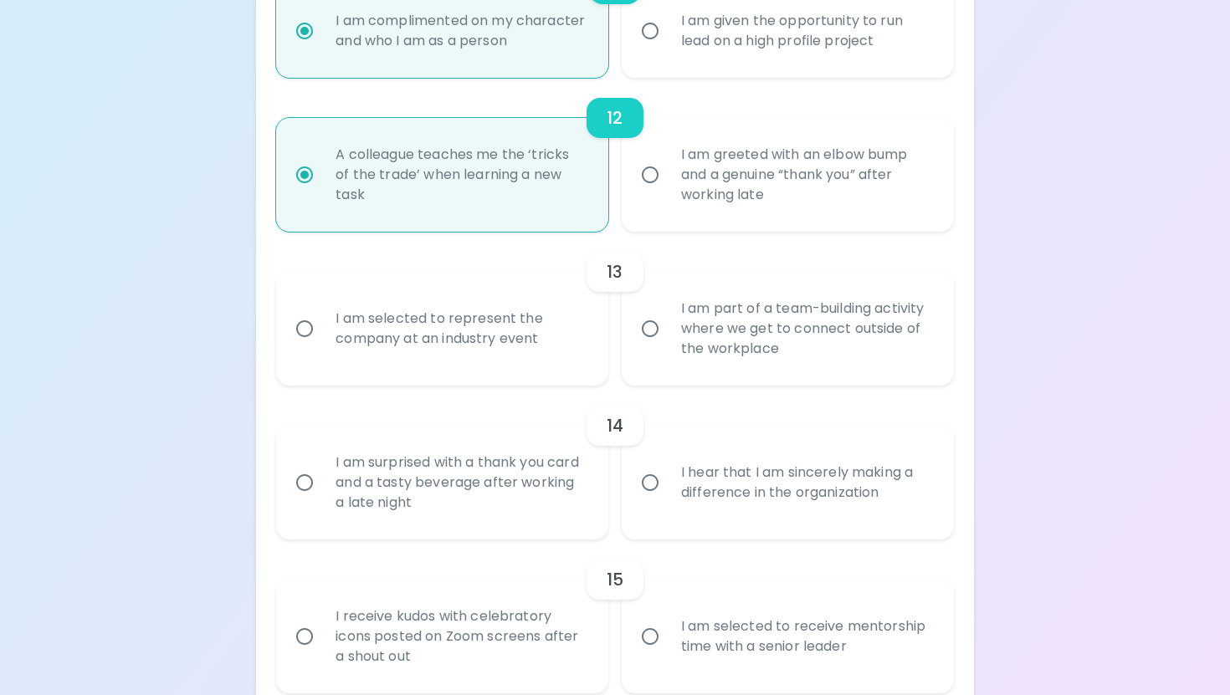
radio input "false"
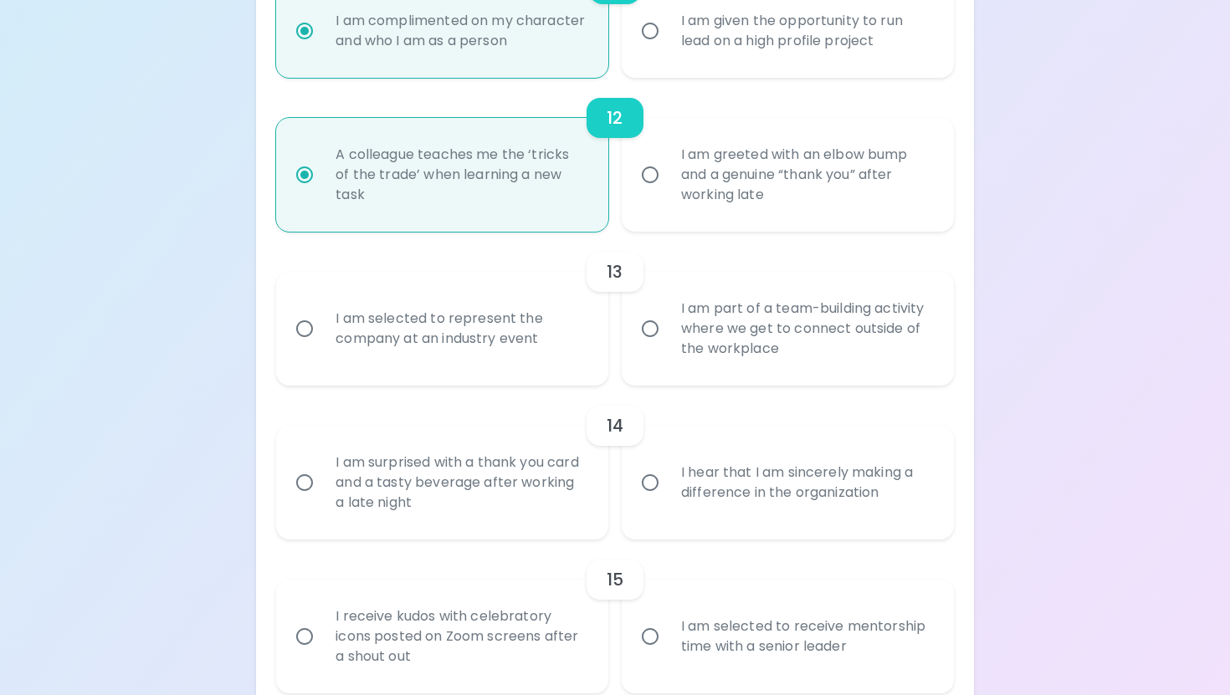
radio input "false"
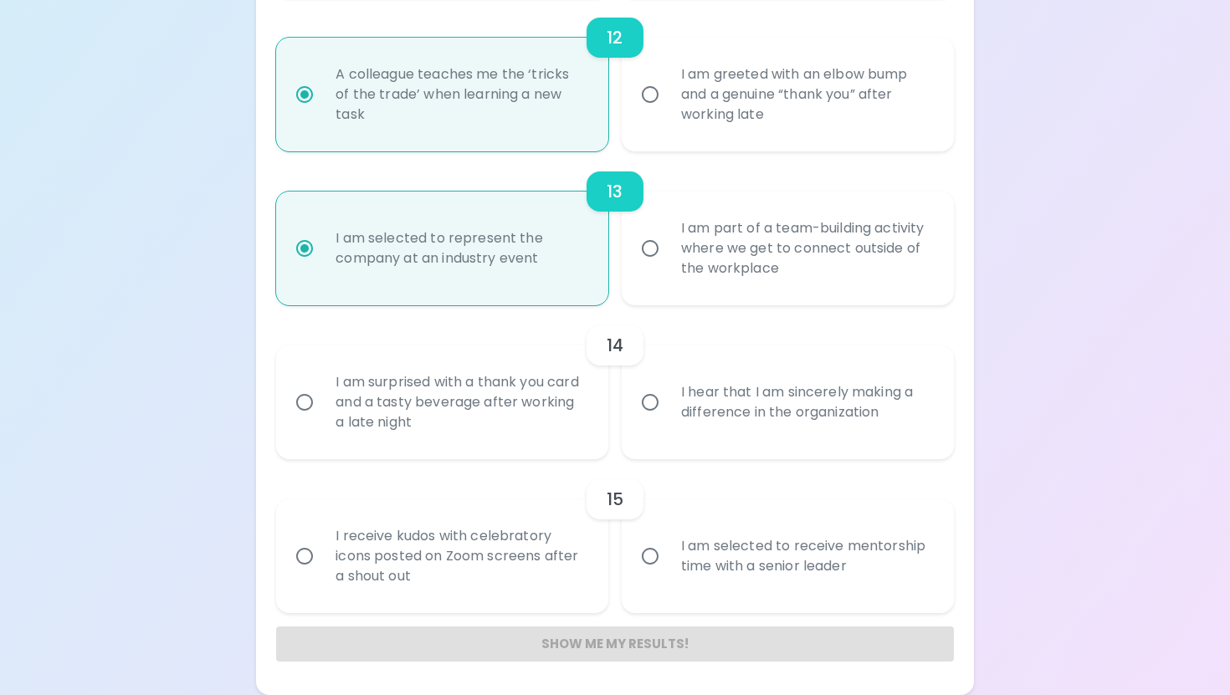
scroll to position [2036, 0]
radio input "true"
click at [652, 428] on label "I hear that I am sincerely making a difference in the organization" at bounding box center [778, 402] width 332 height 114
click at [652, 420] on input "I hear that I am sincerely making a difference in the organization" at bounding box center [649, 402] width 35 height 35
radio input "false"
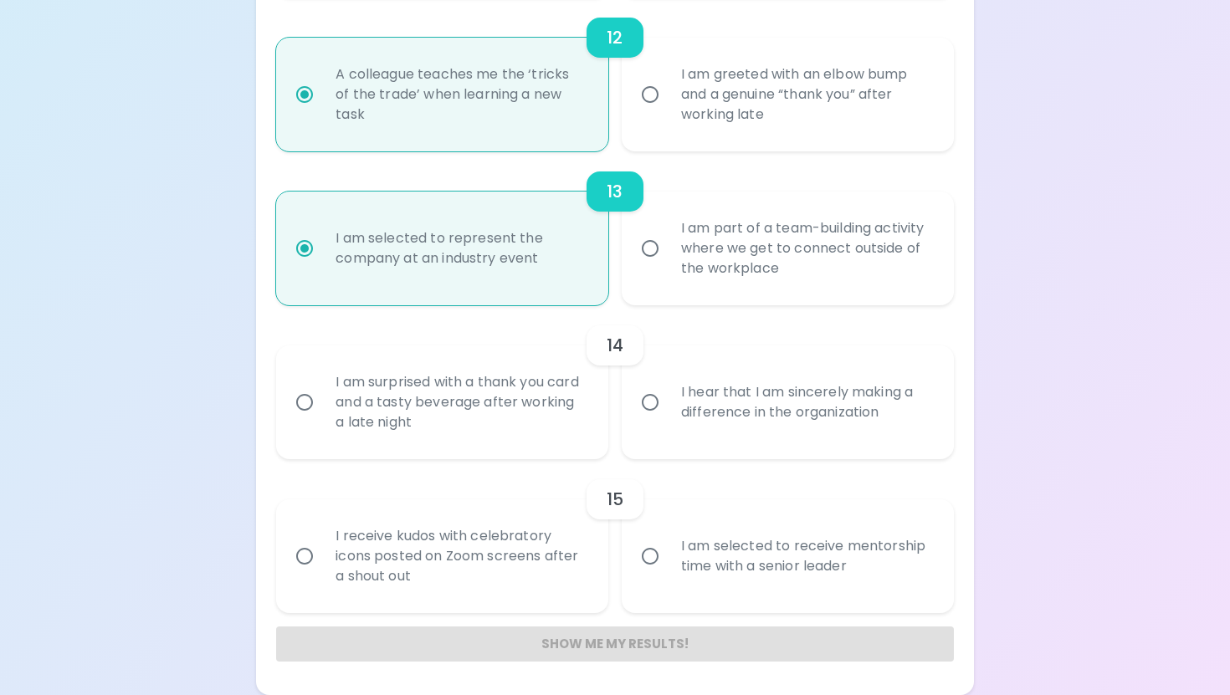
radio input "false"
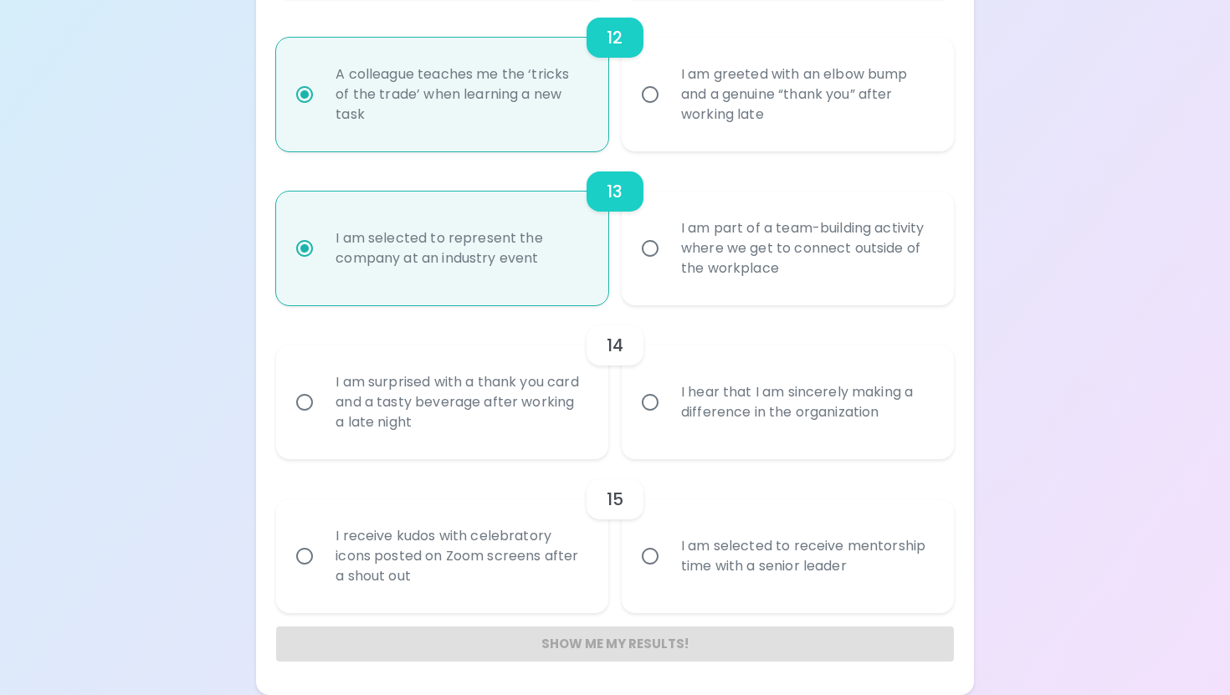
radio input "false"
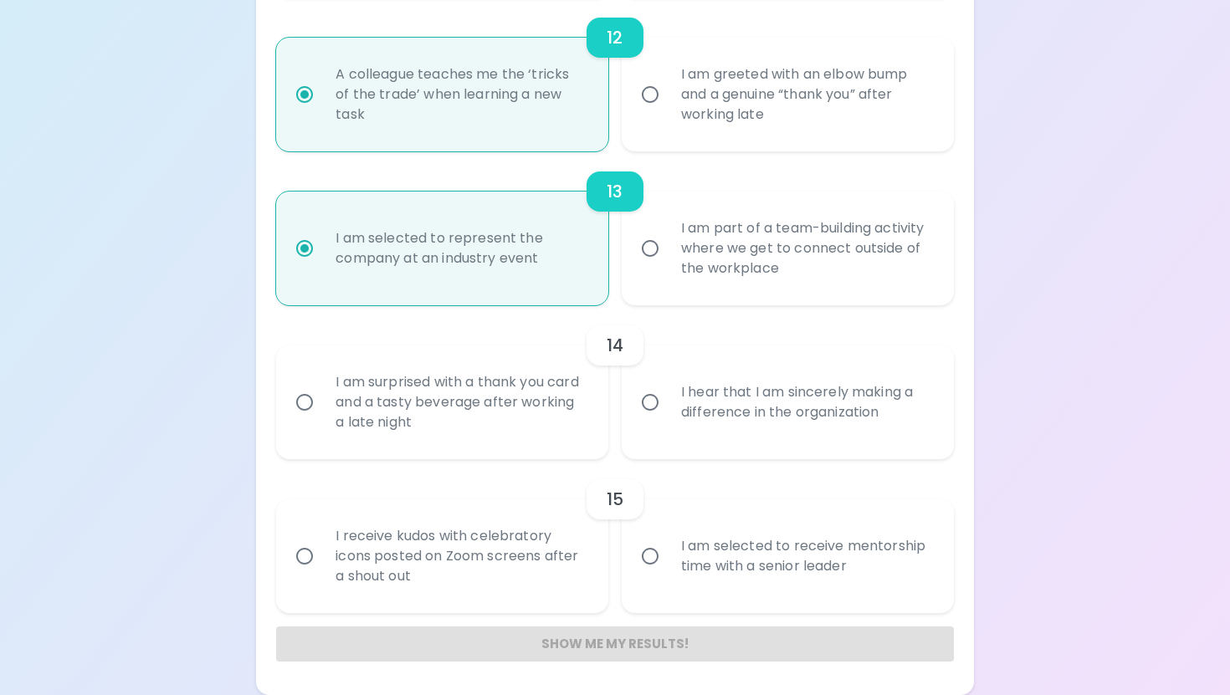
radio input "false"
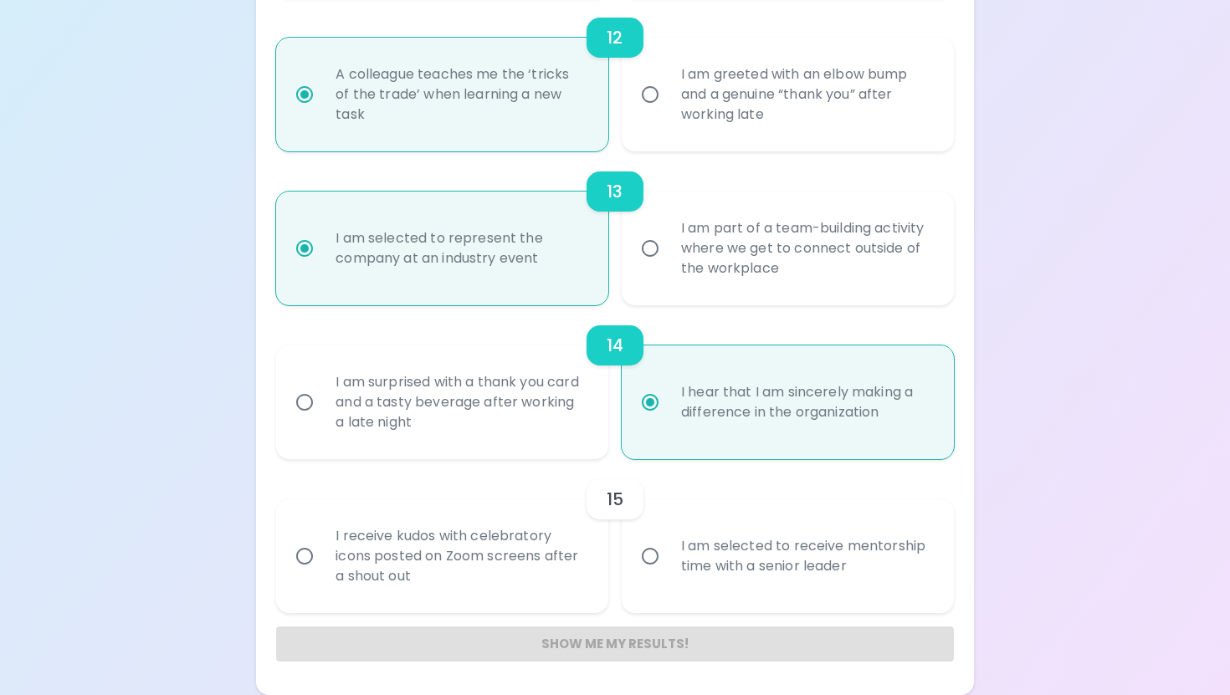
radio input "true"
click at [685, 589] on div "I am selected to receive mentorship time with a senior leader" at bounding box center [806, 556] width 277 height 80
click at [668, 574] on input "I am selected to receive mentorship time with a senior leader" at bounding box center [649, 556] width 35 height 35
radio input "false"
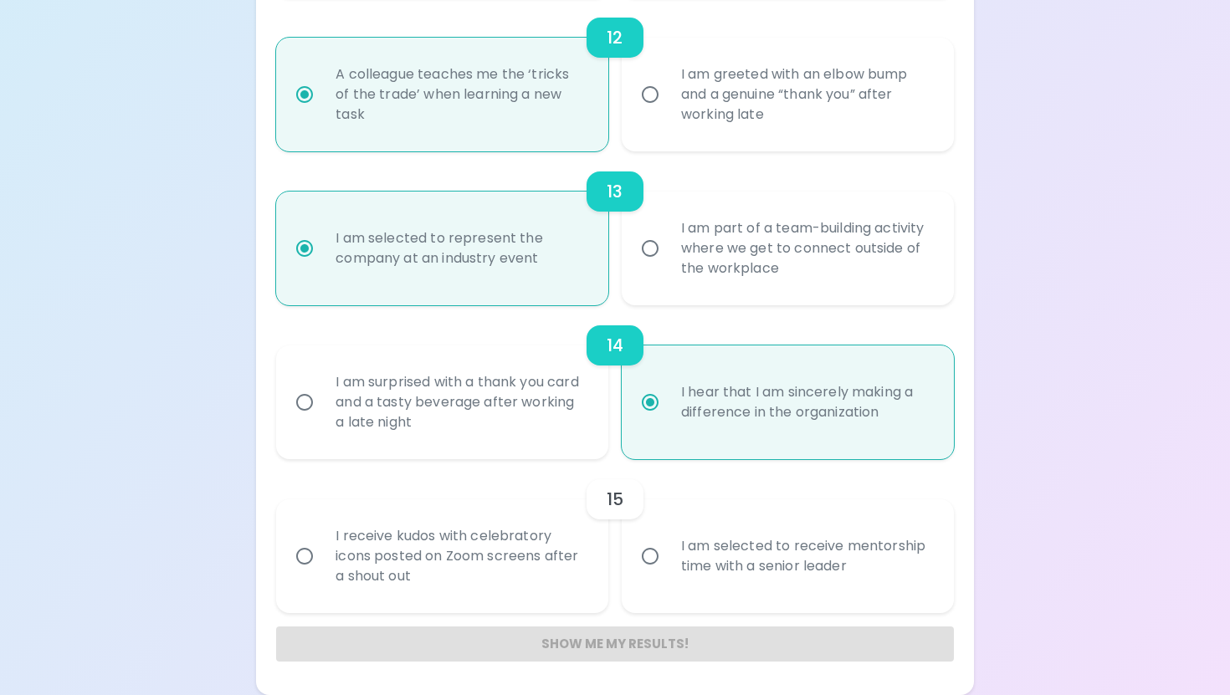
radio input "false"
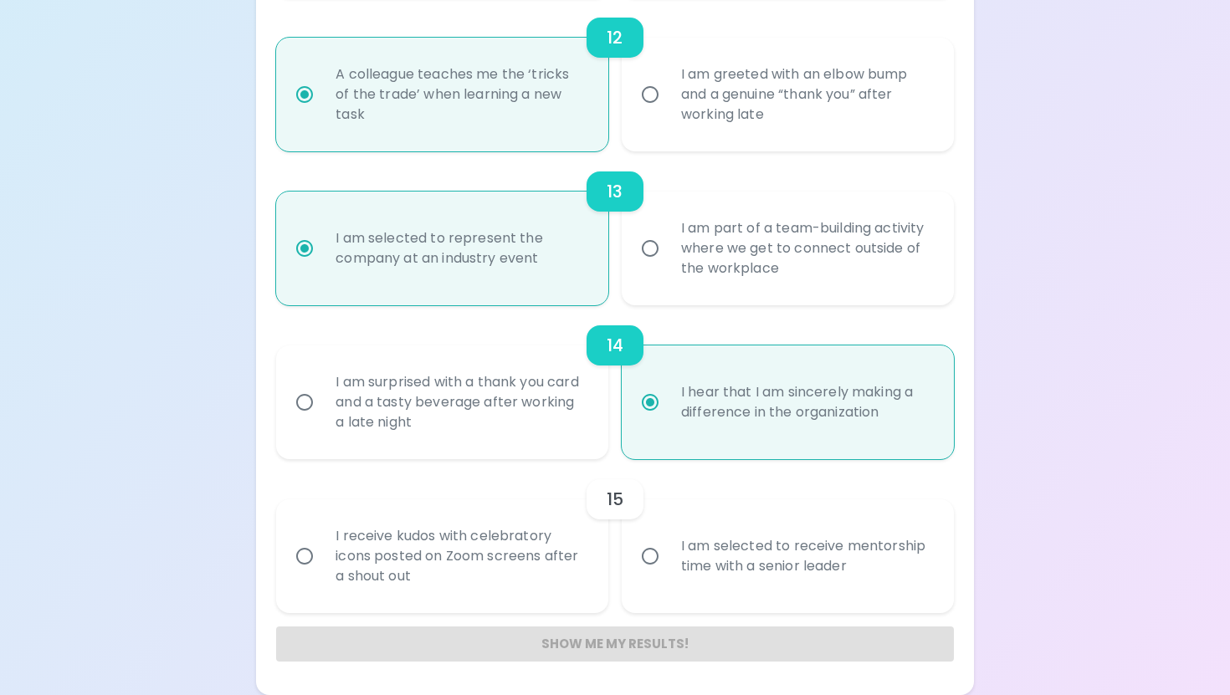
radio input "false"
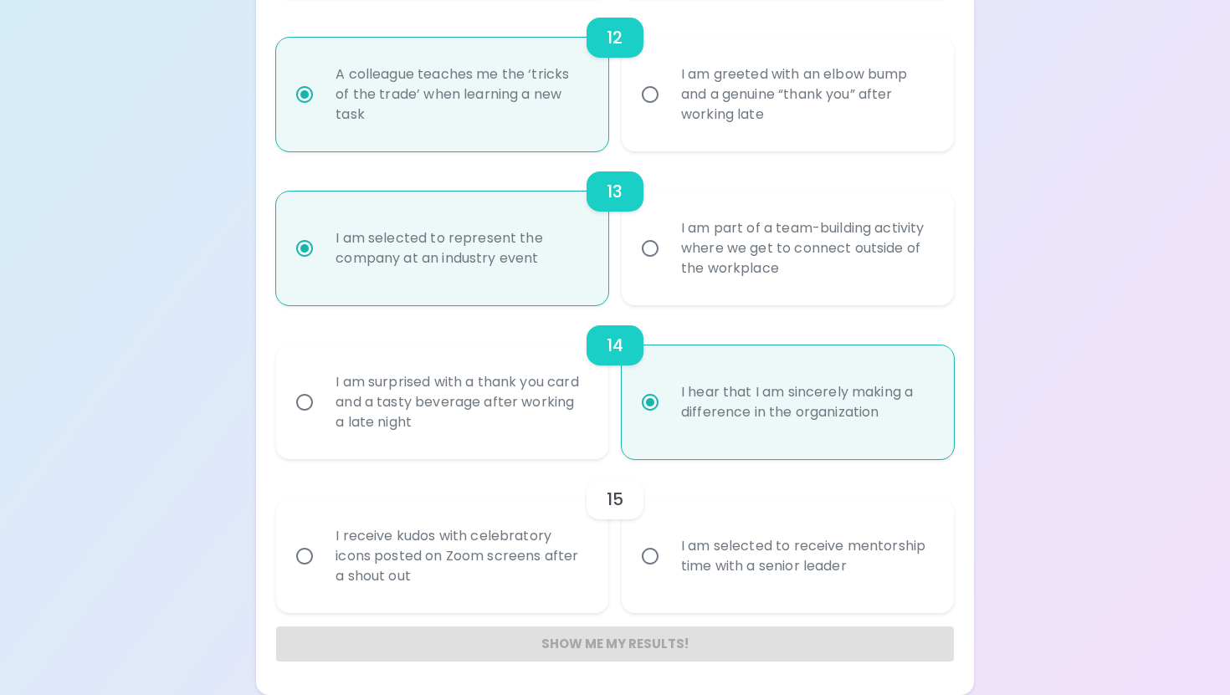
radio input "false"
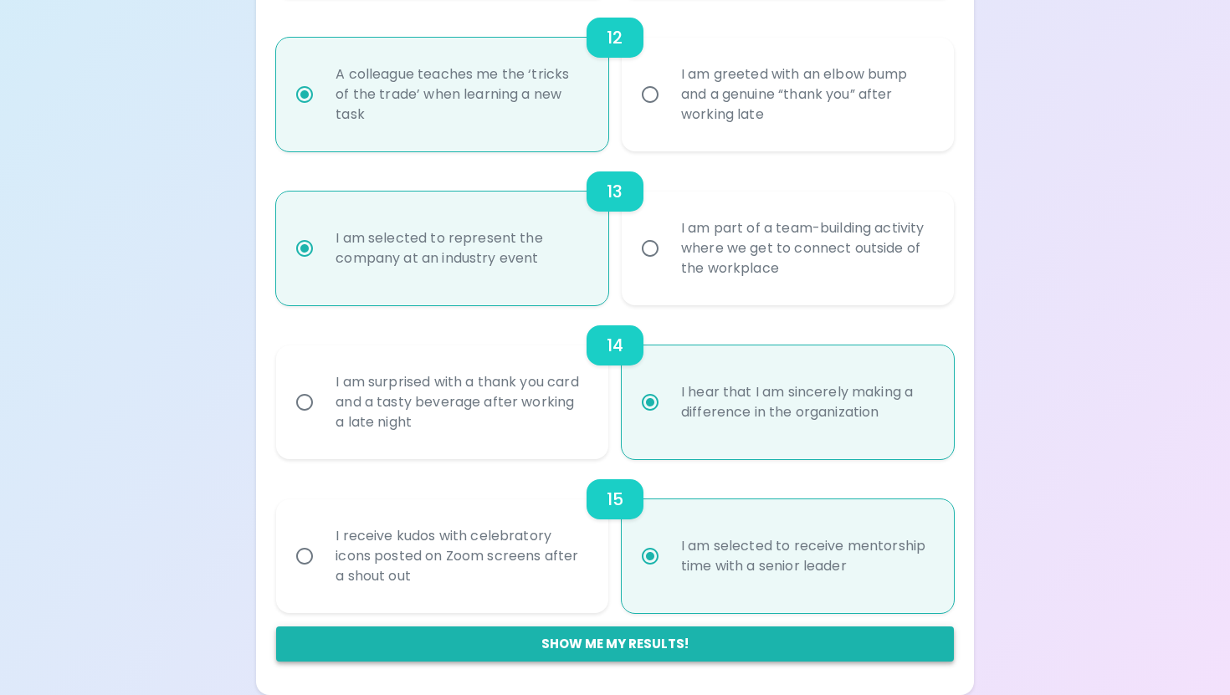
radio input "true"
click at [636, 640] on button "Show me my results!" at bounding box center [614, 644] width 677 height 35
radio input "false"
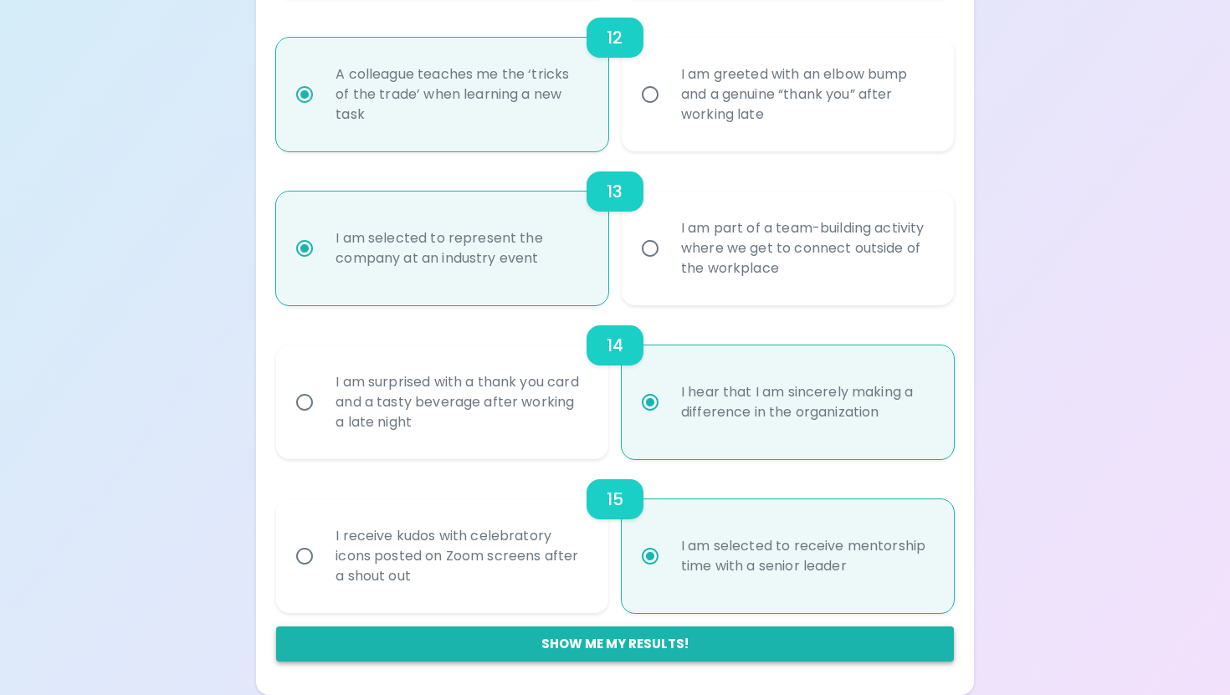
radio input "false"
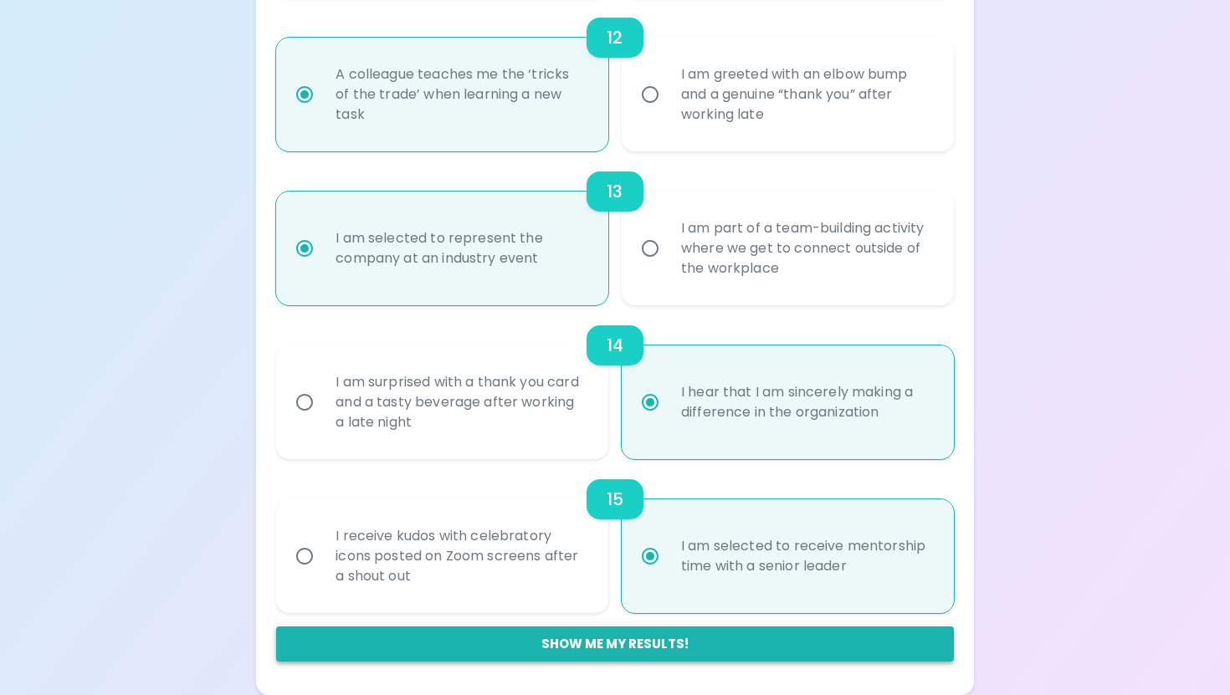
radio input "false"
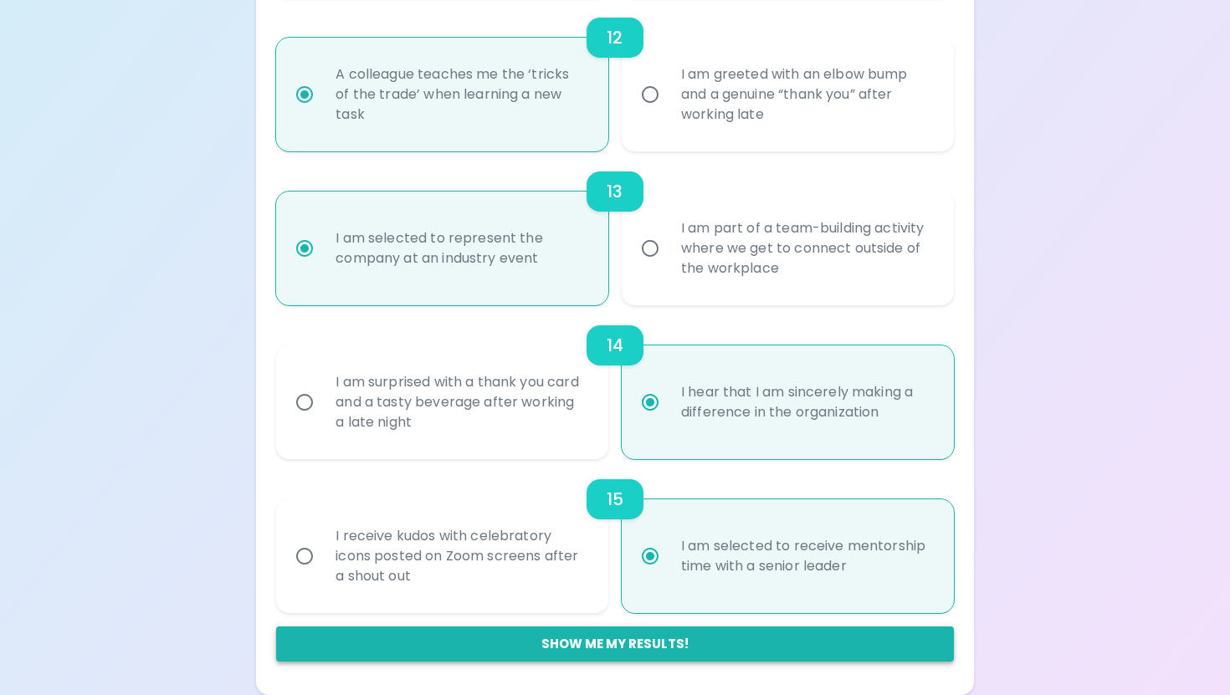
radio input "false"
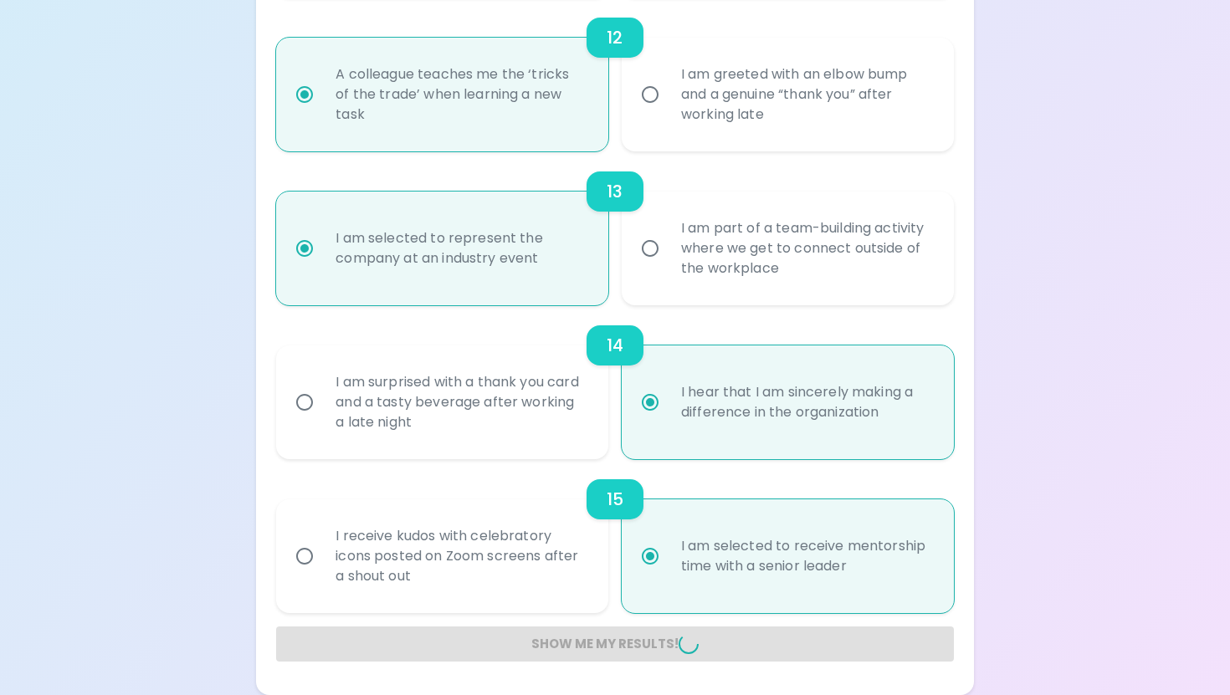
radio input "false"
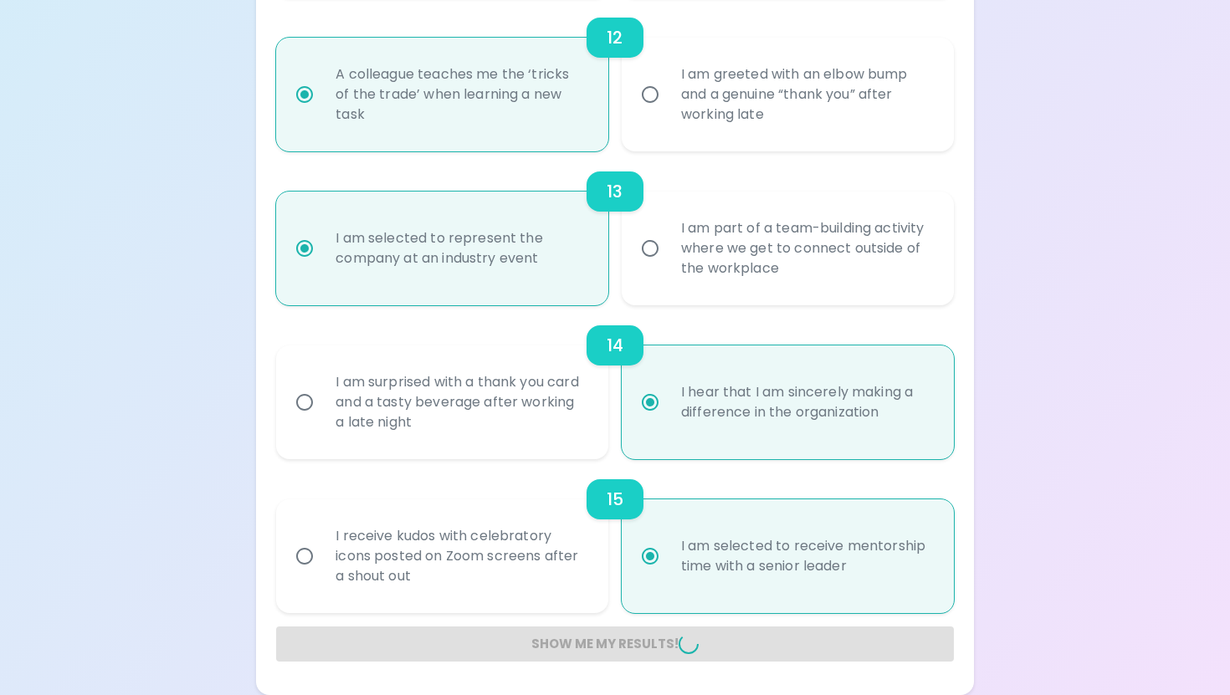
radio input "false"
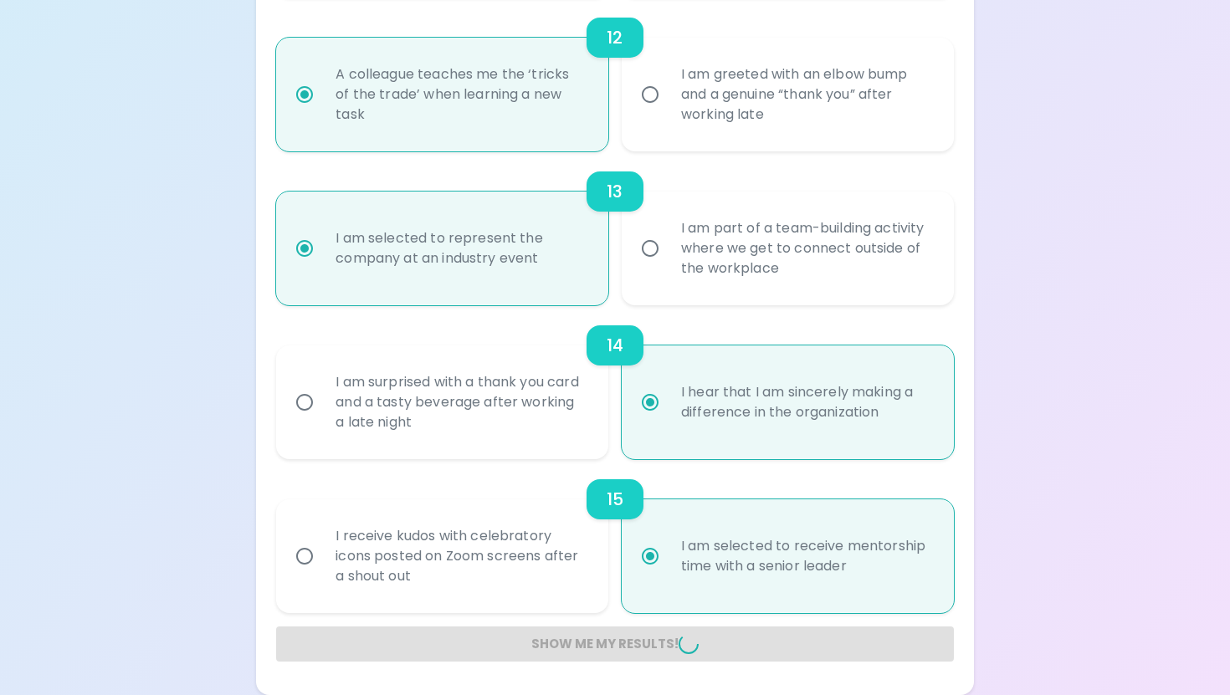
radio input "false"
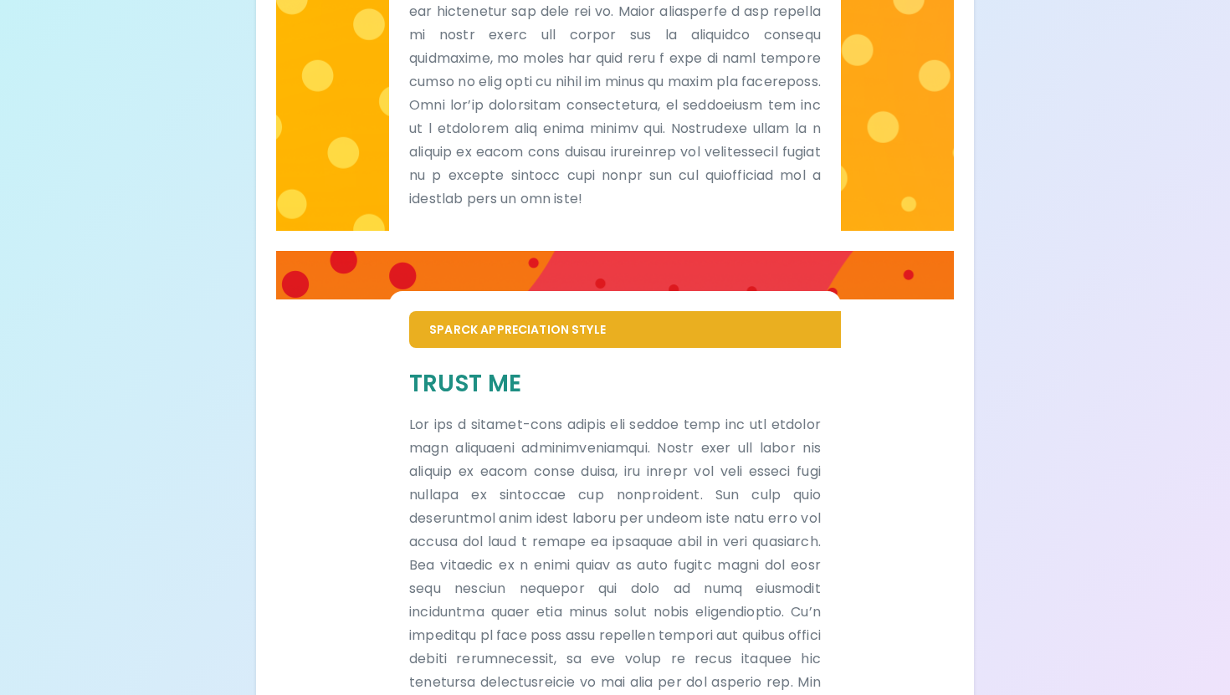
scroll to position [749, 0]
